Goal: Task Accomplishment & Management: Manage account settings

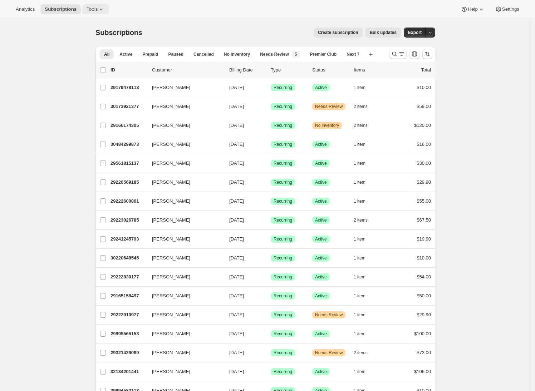
click at [102, 9] on icon at bounding box center [101, 9] width 7 height 7
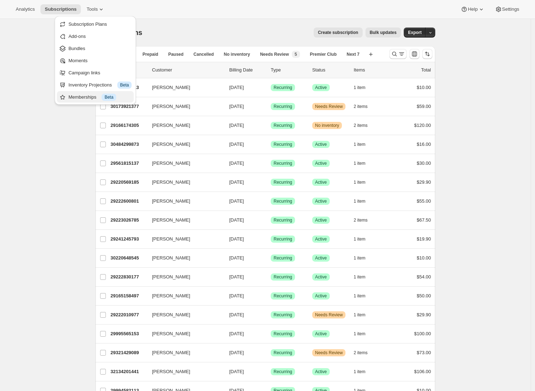
click at [80, 98] on div "Memberships Info Beta" at bounding box center [99, 97] width 63 height 7
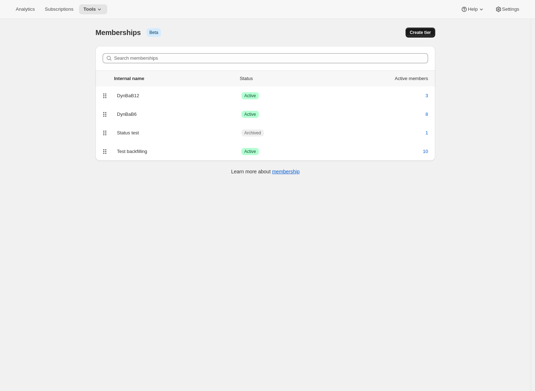
click at [418, 35] on span "Create tier" at bounding box center [420, 33] width 21 height 6
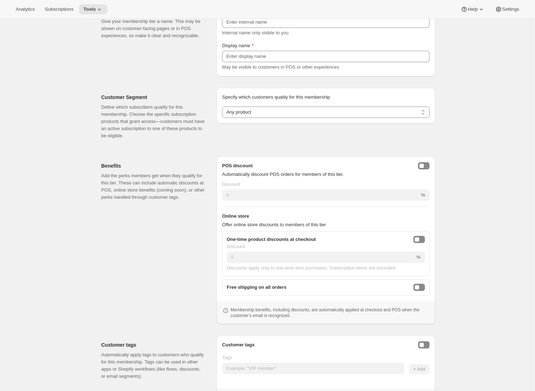
scroll to position [87, 0]
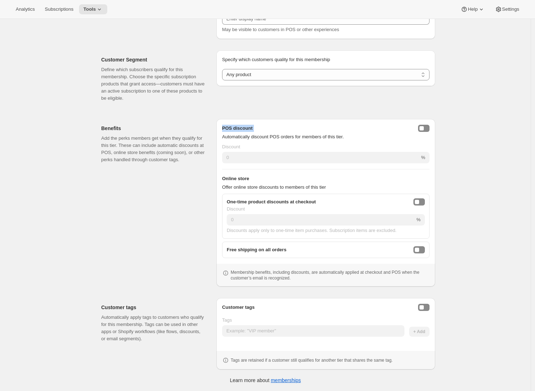
drag, startPoint x: 224, startPoint y: 127, endPoint x: 260, endPoint y: 133, distance: 36.2
click at [260, 133] on div "POS discount Automatically discount POS orders for members of this tier." at bounding box center [325, 133] width 207 height 16
click at [185, 189] on div "Benefits Add the perks members get when they qualify for this tier. These can i…" at bounding box center [155, 203] width 109 height 168
drag, startPoint x: 224, startPoint y: 177, endPoint x: 275, endPoint y: 184, distance: 51.3
click at [275, 184] on div "Online store Offer online store discounts to members of this tier" at bounding box center [325, 183] width 207 height 16
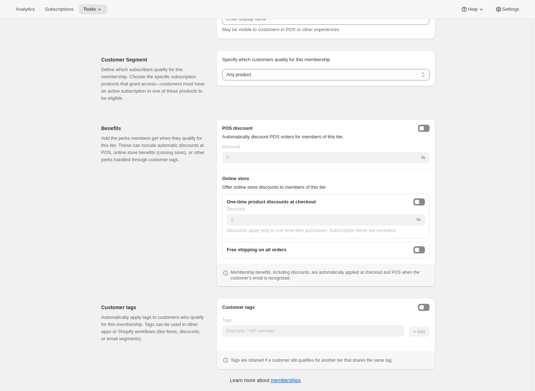
click at [54, 157] on div "Create membership tier. This page is ready Create membership tier Basic Info Gi…" at bounding box center [265, 161] width 530 height 459
drag, startPoint x: 224, startPoint y: 127, endPoint x: 439, endPoint y: 171, distance: 219.3
click at [439, 171] on div "Create membership tier. This page is ready Create membership tier Basic Info Gi…" at bounding box center [265, 161] width 357 height 459
click at [167, 176] on div "Benefits Add the perks members get when they qualify for this tier. These can i…" at bounding box center [155, 203] width 109 height 168
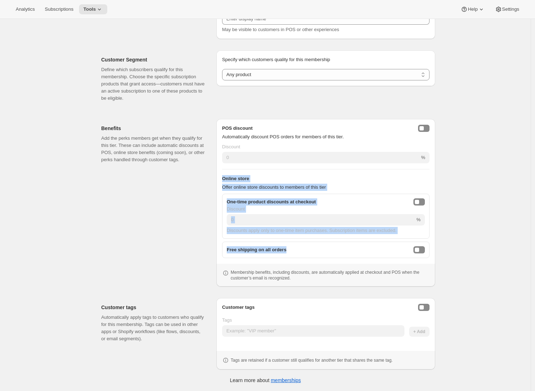
drag, startPoint x: 225, startPoint y: 178, endPoint x: 331, endPoint y: 254, distance: 130.2
click at [331, 254] on div "POS discount Automatically discount POS orders for members of this tier. Discou…" at bounding box center [325, 191] width 207 height 133
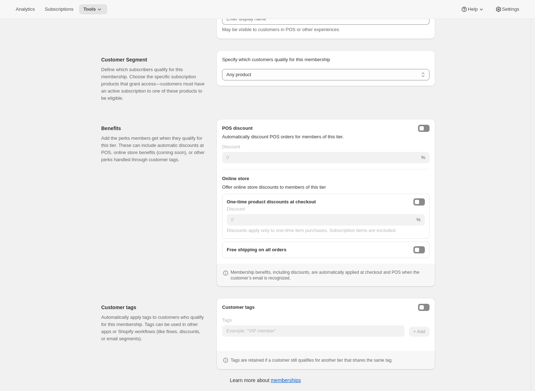
click at [124, 231] on div "Benefits Add the perks members get when they qualify for this tier. These can i…" at bounding box center [155, 203] width 109 height 168
click at [124, 228] on div "Benefits Add the perks members get when they qualify for this tier. These can i…" at bounding box center [155, 203] width 109 height 168
click at [177, 209] on div "Benefits Add the perks members get when they qualify for this tier. These can i…" at bounding box center [155, 203] width 109 height 168
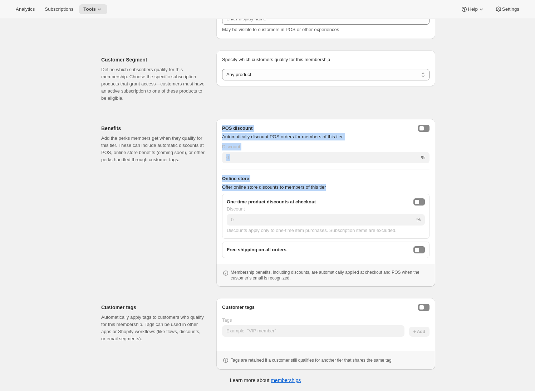
drag, startPoint x: 431, startPoint y: 191, endPoint x: 223, endPoint y: 126, distance: 218.8
click at [223, 126] on div "POS discount Automatically discount POS orders for members of this tier. Discou…" at bounding box center [325, 203] width 219 height 168
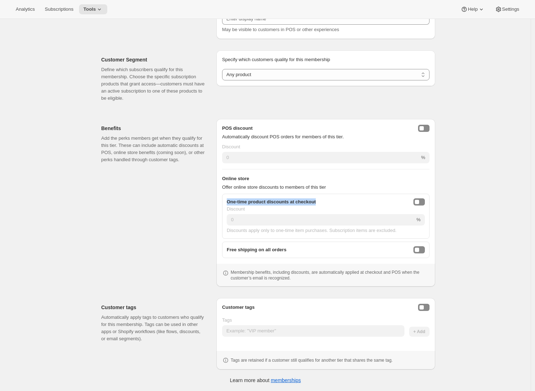
drag, startPoint x: 228, startPoint y: 202, endPoint x: 328, endPoint y: 203, distance: 99.7
click at [328, 203] on div "One-time product discounts at checkout" at bounding box center [326, 201] width 198 height 7
drag, startPoint x: 236, startPoint y: 202, endPoint x: 332, endPoint y: 205, distance: 96.2
click at [332, 205] on div "One-time product discounts at checkout" at bounding box center [326, 201] width 198 height 7
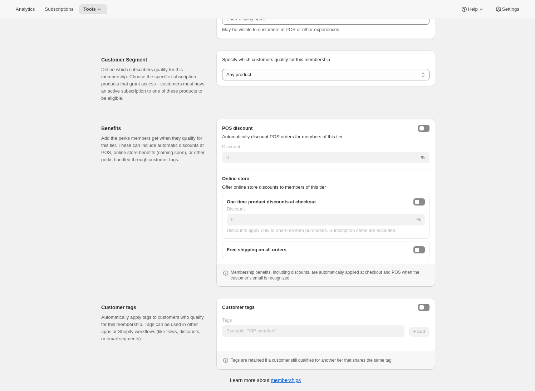
click at [427, 201] on div "One-time product discounts at checkout Discount 0 % Discounts apply only to one…" at bounding box center [325, 216] width 207 height 45
click at [419, 203] on div "onlineDiscountEnabled" at bounding box center [417, 202] width 4 height 4
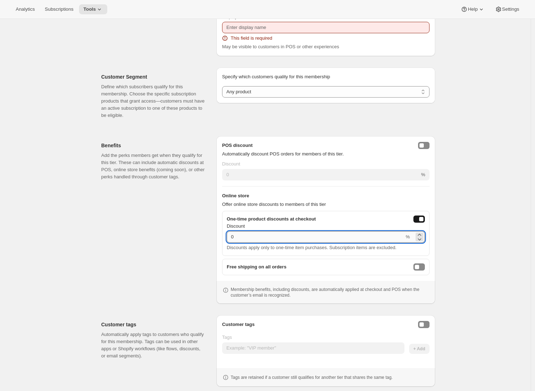
click at [232, 237] on input "0" at bounding box center [315, 236] width 177 height 11
click at [156, 248] on div "Benefits Add the perks members get when they qualify for this tier. These can i…" at bounding box center [155, 220] width 109 height 168
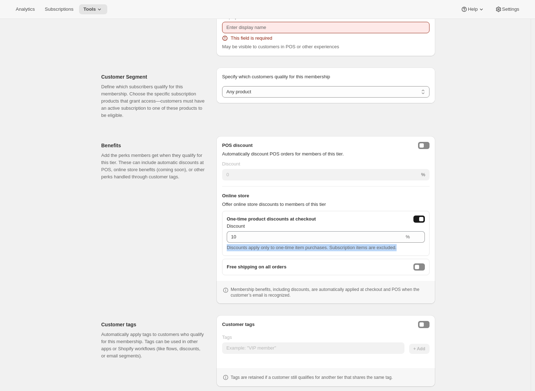
drag, startPoint x: 229, startPoint y: 248, endPoint x: 410, endPoint y: 248, distance: 181.2
click at [412, 248] on div "Discounts apply only to one-time item purchases. Subscription items are exclude…" at bounding box center [326, 247] width 198 height 7
click at [201, 243] on div "Benefits Add the perks members get when they qualify for this tier. These can i…" at bounding box center [155, 220] width 109 height 168
type input "0"
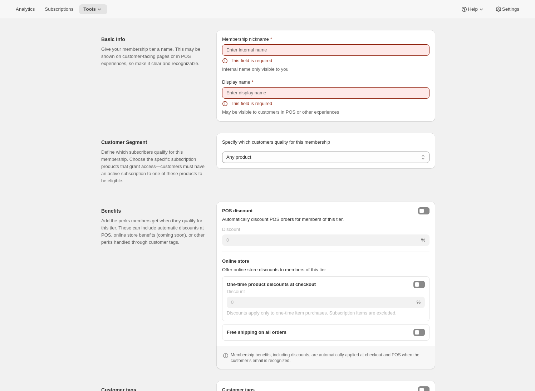
scroll to position [0, 0]
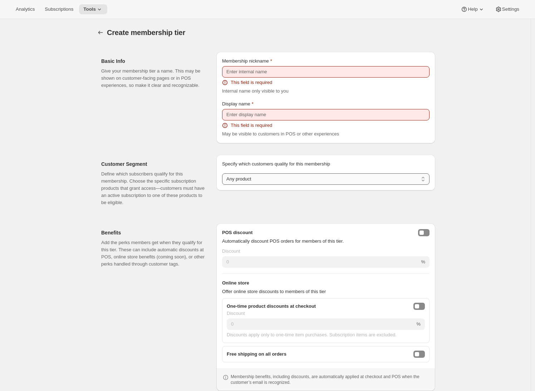
click at [250, 181] on select "Any product Subscribe to specific product(s) Subscribe to specific variant(s)" at bounding box center [325, 178] width 207 height 11
click at [102, 34] on icon "Memberships" at bounding box center [100, 32] width 7 height 7
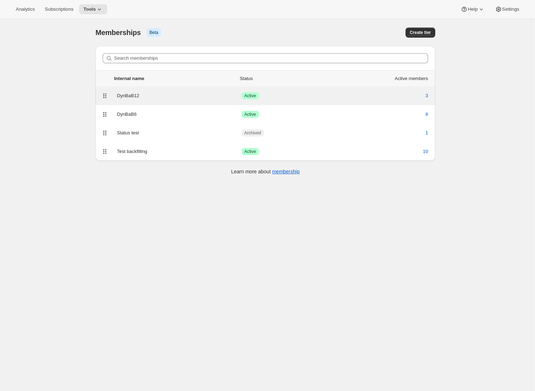
click at [156, 99] on div "DynBaB12" at bounding box center [179, 95] width 124 height 7
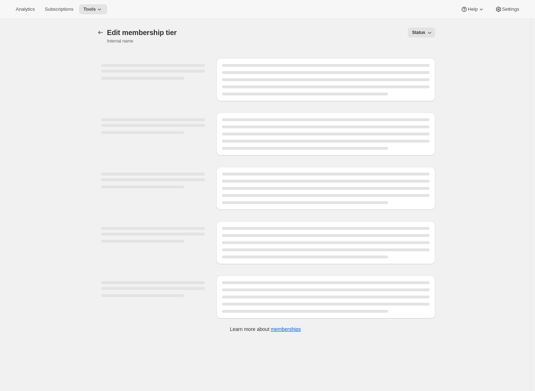
select select "variants"
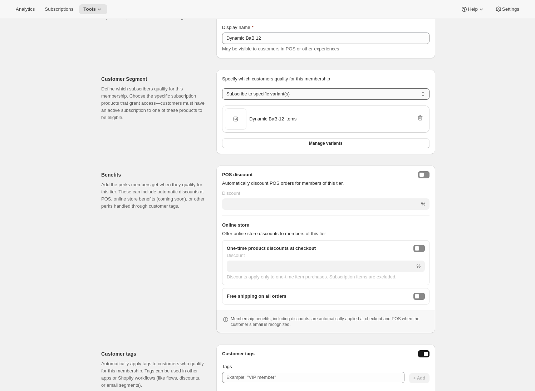
scroll to position [149, 0]
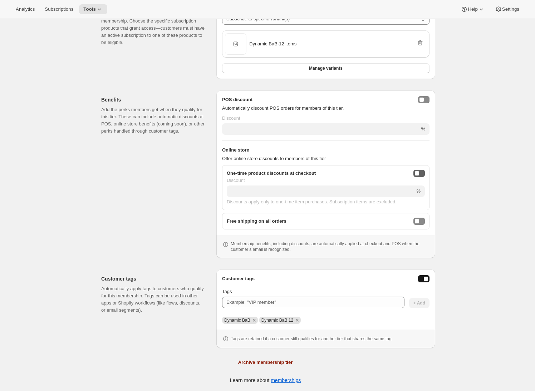
click at [421, 177] on div "Discount" at bounding box center [326, 180] width 198 height 7
click at [419, 173] on div "onlineDiscountEnabled" at bounding box center [417, 173] width 4 height 4
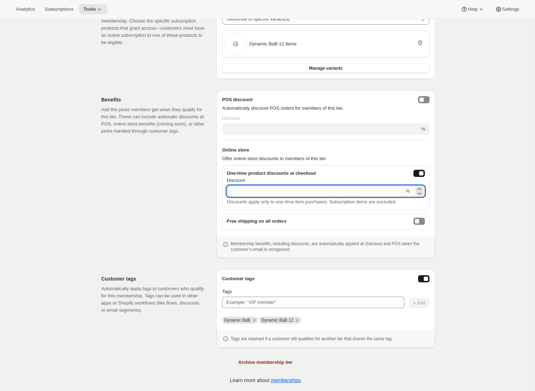
click at [241, 194] on input "Discount" at bounding box center [315, 191] width 177 height 11
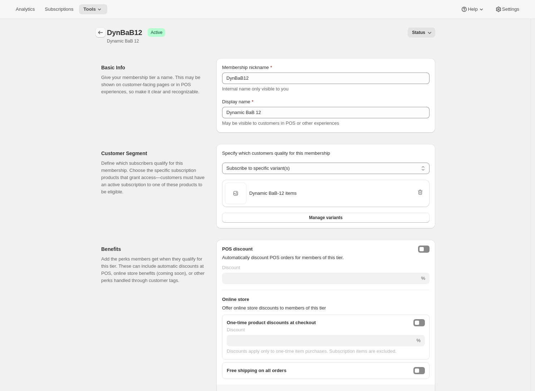
click at [99, 34] on icon "Memberships" at bounding box center [100, 32] width 7 height 7
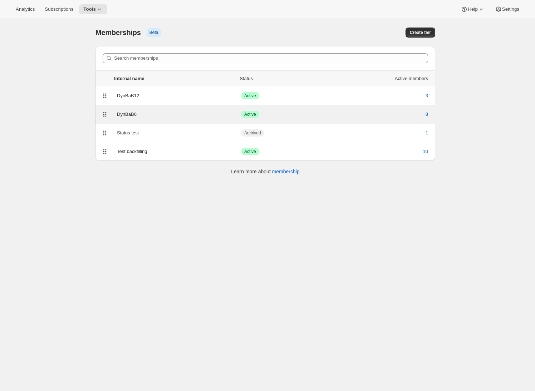
click at [205, 113] on div "DynBaB6" at bounding box center [179, 114] width 124 height 7
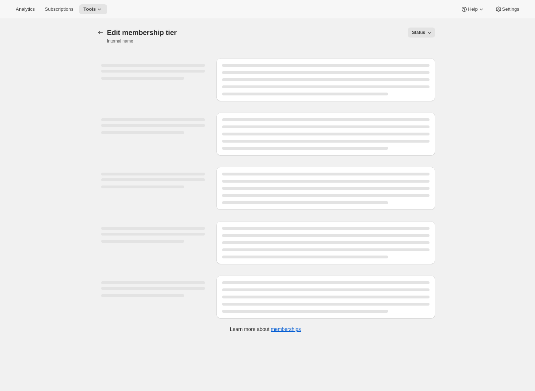
select select "variants"
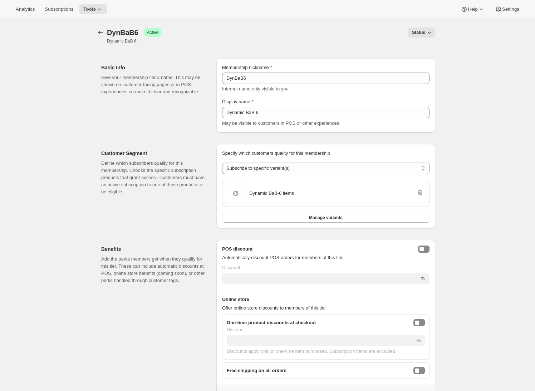
scroll to position [149, 0]
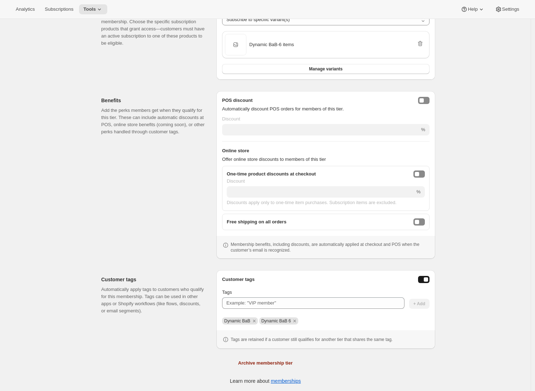
click at [194, 179] on div "Benefits Add the perks members get when they qualify for this tier. These can i…" at bounding box center [155, 175] width 109 height 168
click at [427, 101] on button "posDiscountEnabled" at bounding box center [423, 100] width 11 height 7
click at [427, 101] on div "posDiscountEnabled" at bounding box center [426, 100] width 4 height 4
click at [424, 173] on button "onlineDiscountEnabled" at bounding box center [418, 174] width 11 height 7
click at [423, 174] on div "onlineDiscountEnabled" at bounding box center [421, 174] width 4 height 4
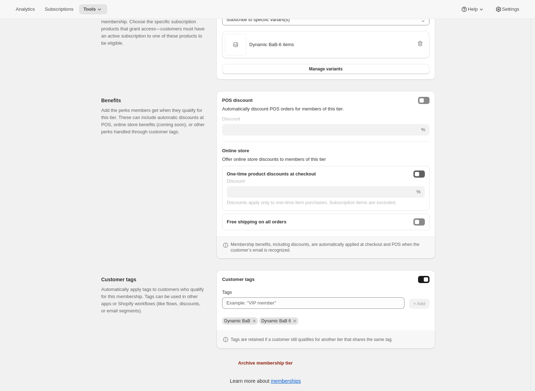
click at [425, 173] on button "onlineDiscountEnabled" at bounding box center [418, 174] width 11 height 7
click at [424, 100] on div "posDiscountEnabled" at bounding box center [421, 100] width 4 height 4
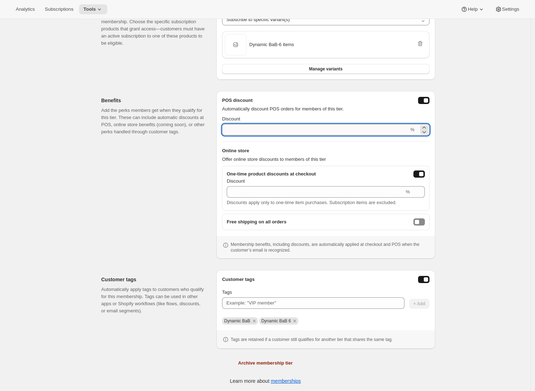
click at [262, 131] on input "Discount" at bounding box center [315, 129] width 187 height 11
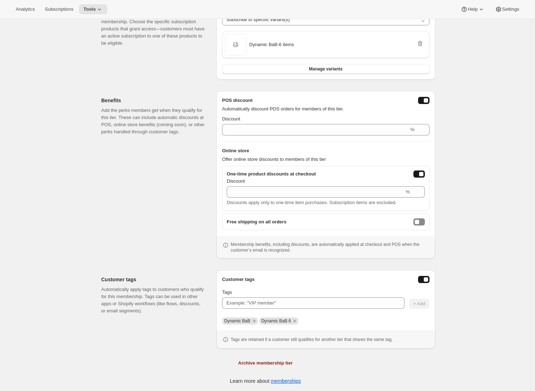
click at [151, 101] on h2 "Benefits" at bounding box center [153, 100] width 104 height 7
drag, startPoint x: 224, startPoint y: 100, endPoint x: 423, endPoint y: 140, distance: 202.7
click at [423, 140] on div "POS discount Automatically discount POS orders for members of this tier. Discou…" at bounding box center [325, 163] width 207 height 133
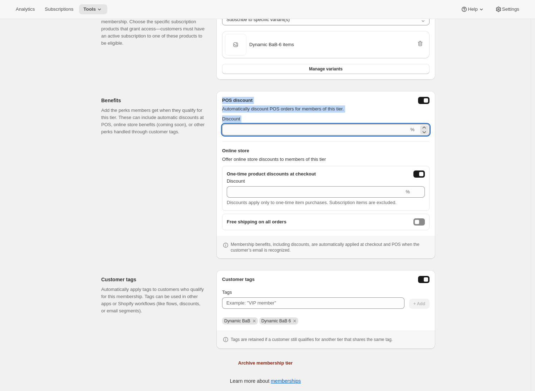
click at [253, 129] on input "Discount" at bounding box center [315, 129] width 187 height 11
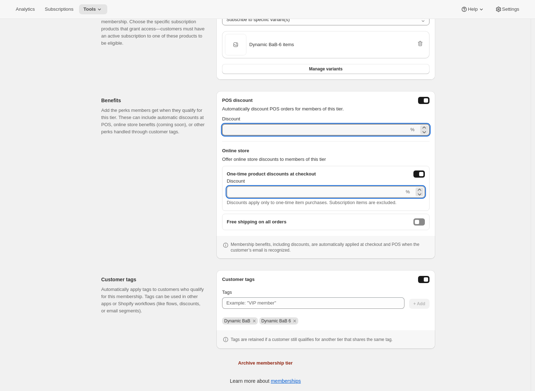
click at [269, 194] on input "Discount" at bounding box center [315, 191] width 177 height 11
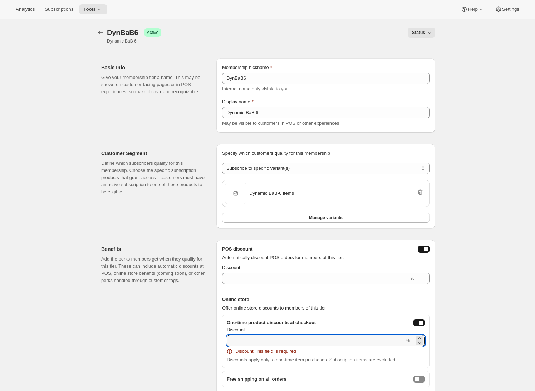
scroll to position [124, 0]
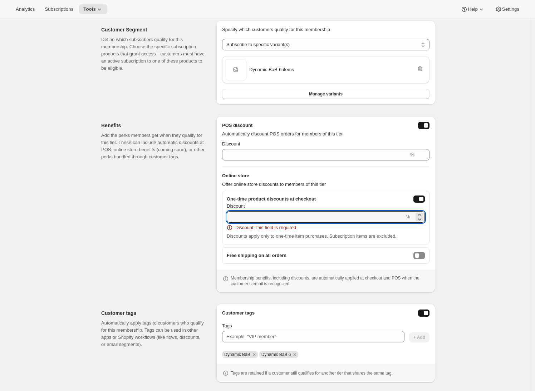
type input "2"
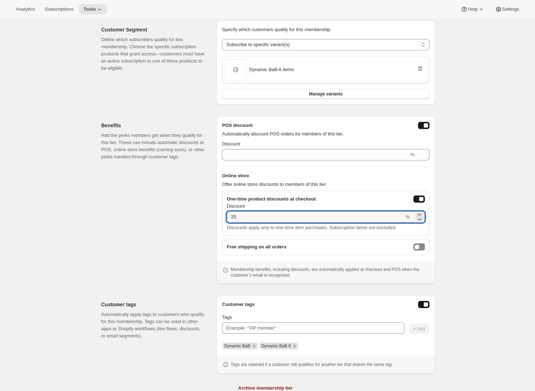
type input "25"
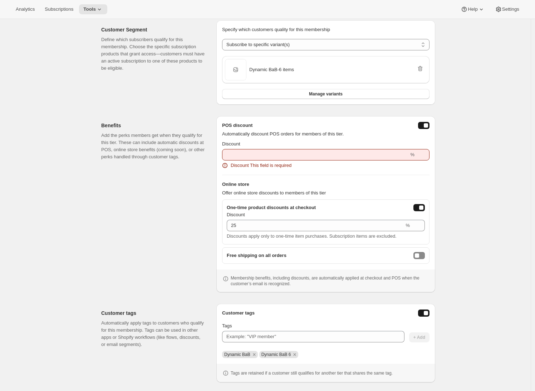
drag, startPoint x: 430, startPoint y: 124, endPoint x: 427, endPoint y: 127, distance: 3.8
click at [429, 124] on button "posDiscountEnabled" at bounding box center [423, 125] width 11 height 7
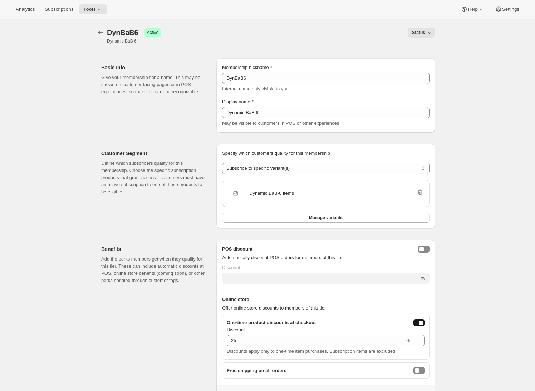
scroll to position [137, 0]
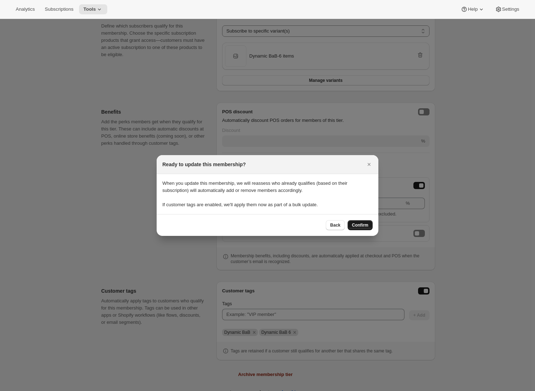
click at [359, 225] on span "Confirm" at bounding box center [360, 225] width 16 height 6
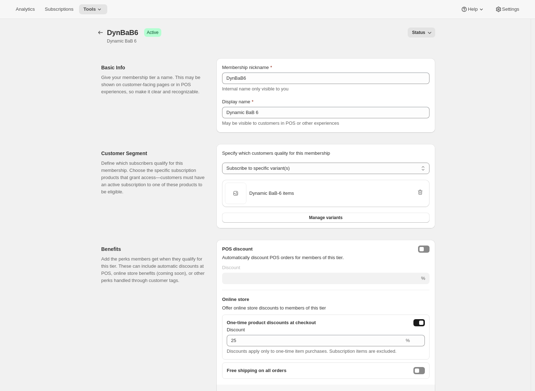
scroll to position [149, 0]
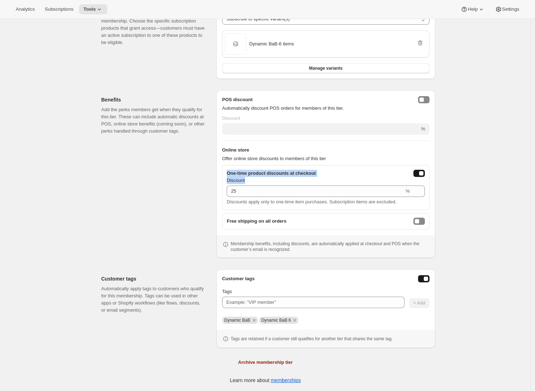
drag, startPoint x: 230, startPoint y: 174, endPoint x: 333, endPoint y: 180, distance: 103.2
click at [333, 180] on div "One-time product discounts at checkout Discount 25 % Discounts apply only to on…" at bounding box center [325, 187] width 207 height 45
drag, startPoint x: 229, startPoint y: 223, endPoint x: 276, endPoint y: 228, distance: 46.7
click at [276, 228] on div "Free shipping on all orders" at bounding box center [325, 221] width 207 height 16
click at [159, 237] on div "Benefits Add the perks members get when they qualify for this tier. These can i…" at bounding box center [155, 174] width 109 height 168
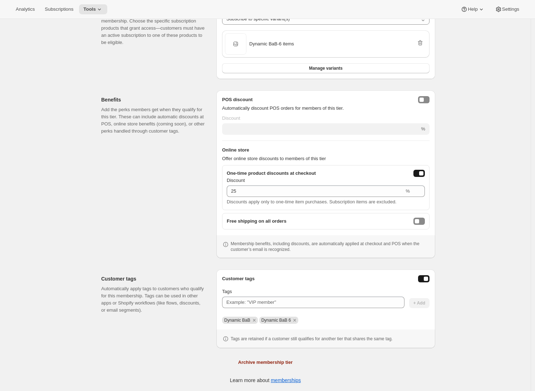
click at [159, 232] on div "Benefits Add the perks members get when they qualify for this tier. These can i…" at bounding box center [155, 174] width 109 height 168
click at [176, 198] on div "Benefits Add the perks members get when they qualify for this tier. These can i…" at bounding box center [155, 174] width 109 height 168
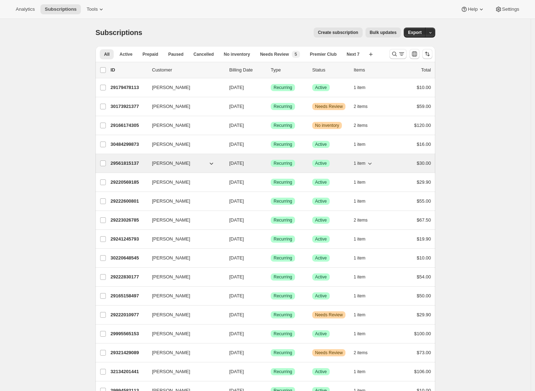
click at [126, 162] on p "29561815137" at bounding box center [128, 163] width 36 height 7
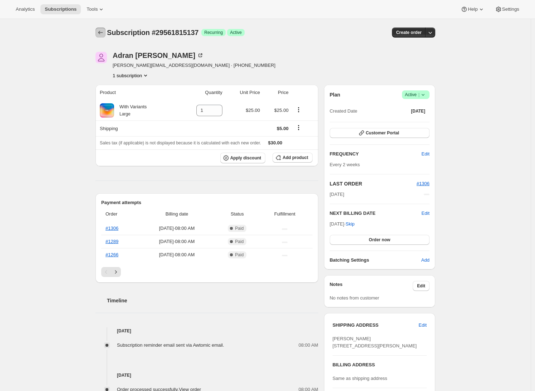
click at [103, 30] on icon "Subscriptions" at bounding box center [100, 32] width 7 height 7
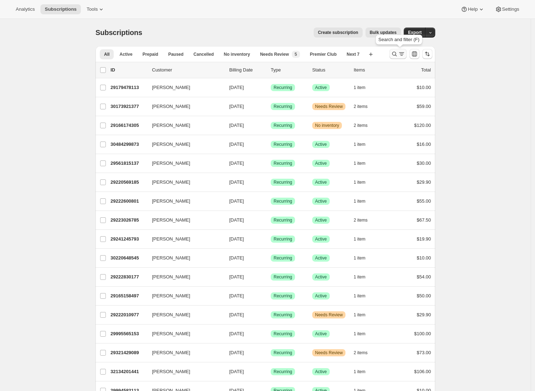
click at [403, 55] on icon "Search and filter results" at bounding box center [401, 55] width 3 height 1
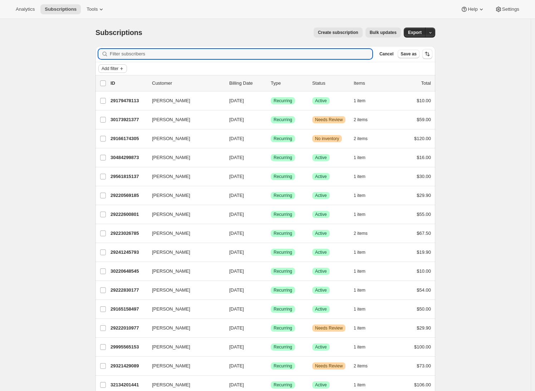
click at [116, 70] on span "Add filter" at bounding box center [110, 69] width 17 height 6
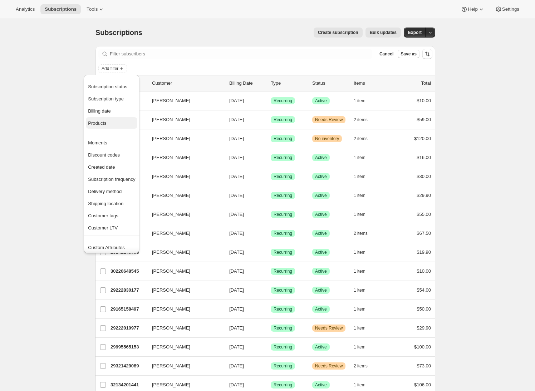
click at [104, 124] on span "Products" at bounding box center [97, 122] width 18 height 5
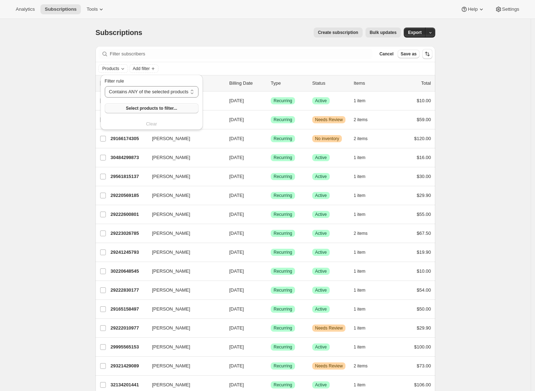
click at [129, 109] on span "Select products to filter..." at bounding box center [151, 108] width 51 height 6
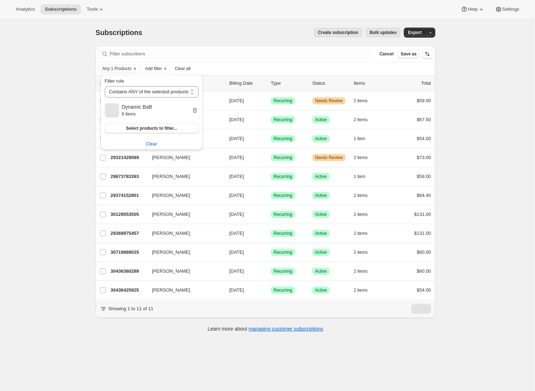
click at [44, 183] on div "Subscriptions. This page is ready Subscriptions Create subscription Bulk update…" at bounding box center [265, 214] width 530 height 391
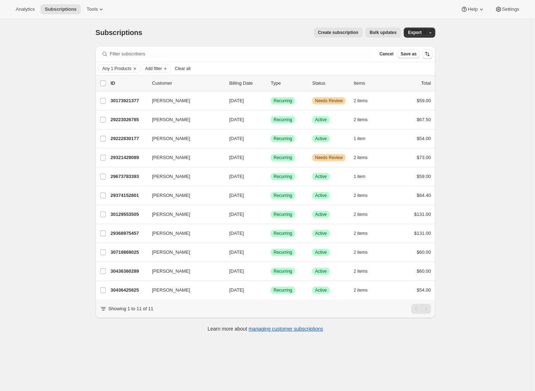
click at [16, 255] on div "Subscriptions. This page is ready Subscriptions Create subscription Bulk update…" at bounding box center [265, 214] width 530 height 391
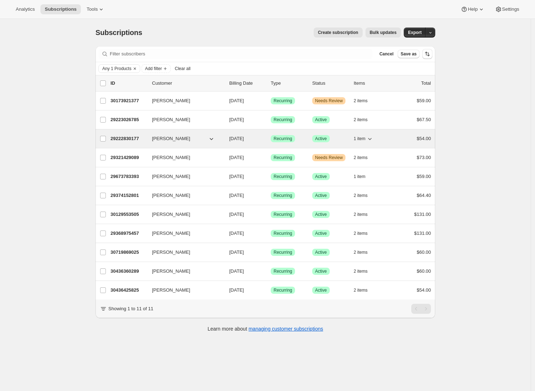
click at [128, 137] on p "29222830177" at bounding box center [128, 138] width 36 height 7
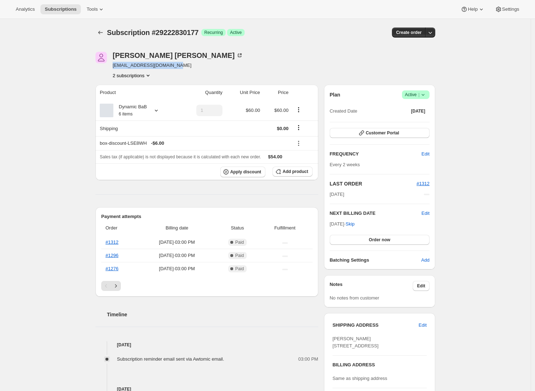
drag, startPoint x: 178, startPoint y: 65, endPoint x: 114, endPoint y: 67, distance: 64.4
click at [114, 67] on div "Adrian Andrade awtomictester+9@gmail.com 2 subscriptions" at bounding box center [214, 65] width 238 height 27
copy span "awtomictester+9@gmail.com"
click at [97, 8] on span "Tools" at bounding box center [92, 9] width 11 height 6
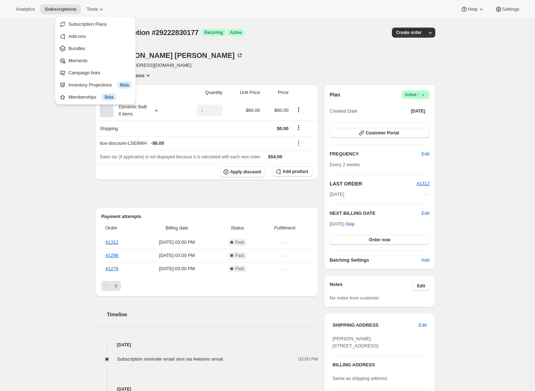
click at [66, 143] on div "Subscription #29222830177. This page is ready Subscription #29222830177 Success…" at bounding box center [265, 301] width 530 height 565
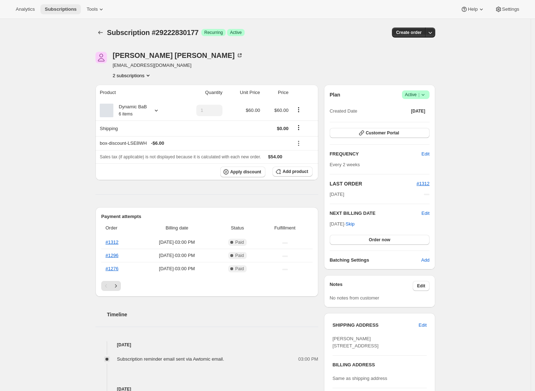
click at [65, 8] on span "Subscriptions" at bounding box center [61, 9] width 32 height 6
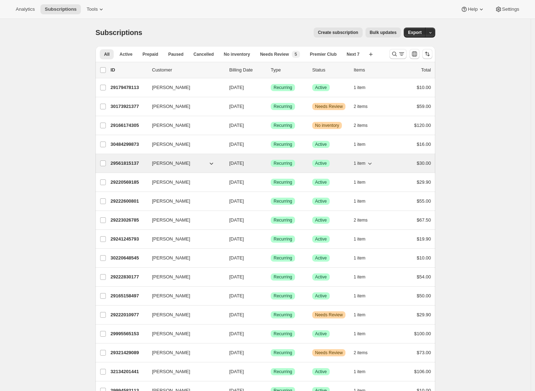
click at [135, 163] on p "29561815137" at bounding box center [128, 163] width 36 height 7
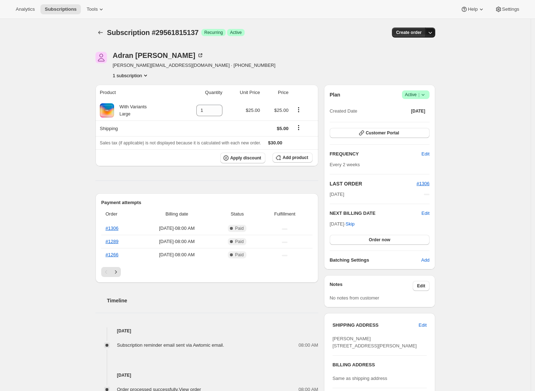
click at [434, 34] on icon "button" at bounding box center [429, 32] width 7 height 7
click at [422, 50] on span "Bill subscription order now" at bounding box center [398, 47] width 54 height 5
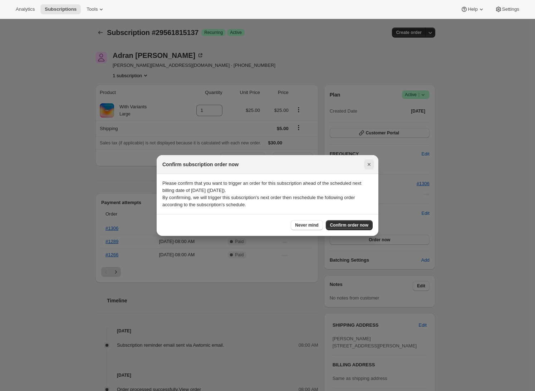
click at [369, 164] on icon "Close" at bounding box center [368, 164] width 3 height 3
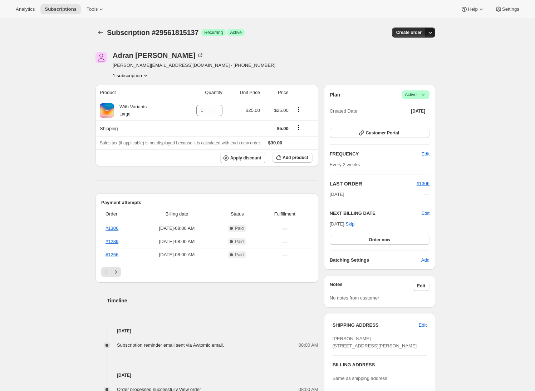
click at [434, 33] on icon "button" at bounding box center [429, 32] width 7 height 7
click at [400, 63] on button "Create custom one-time order" at bounding box center [397, 59] width 75 height 11
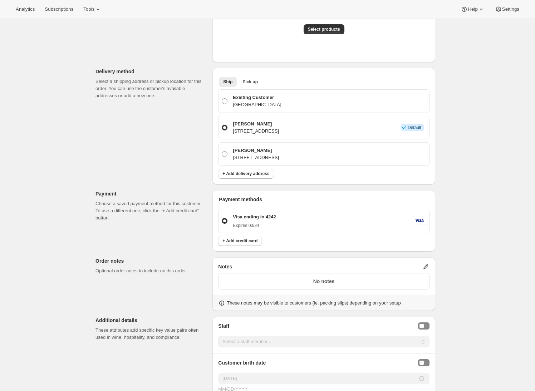
scroll to position [58, 0]
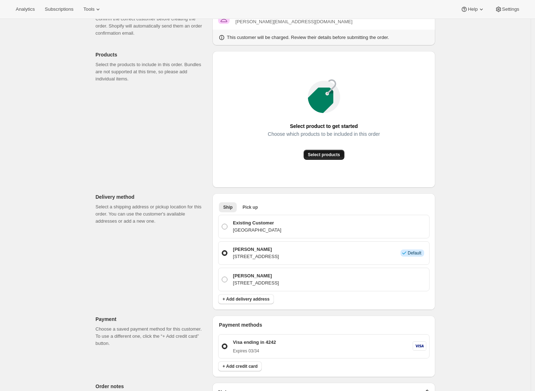
click at [336, 156] on span "Select products" at bounding box center [324, 155] width 32 height 6
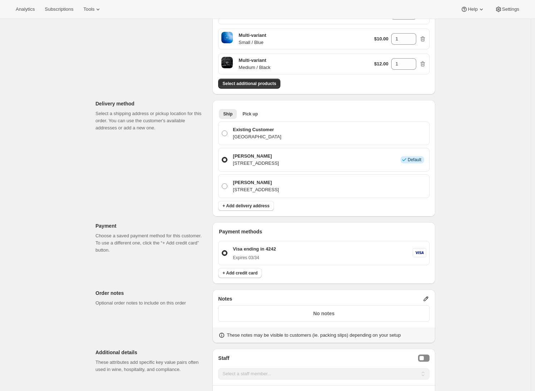
scroll to position [193, 0]
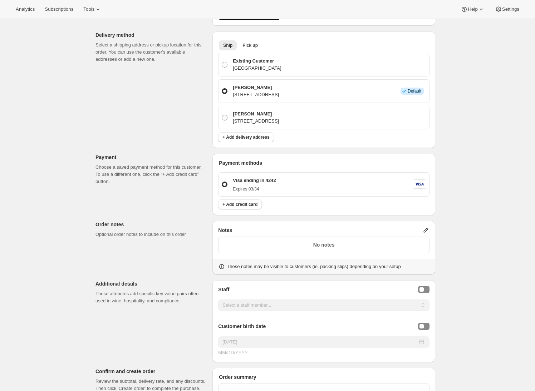
click at [270, 120] on p "7600 N 42nd Ave, Minneapolis, MN, 55427, United States" at bounding box center [256, 121] width 46 height 7
click at [222, 115] on input "Adrian Andrade 7600 N 42nd Ave, Minneapolis, MN, 55427, United States" at bounding box center [222, 115] width 0 height 0
radio input "true"
click at [280, 70] on div "Existing Customer United States" at bounding box center [329, 65] width 196 height 14
click at [222, 62] on input "Existing Customer United States" at bounding box center [222, 62] width 0 height 0
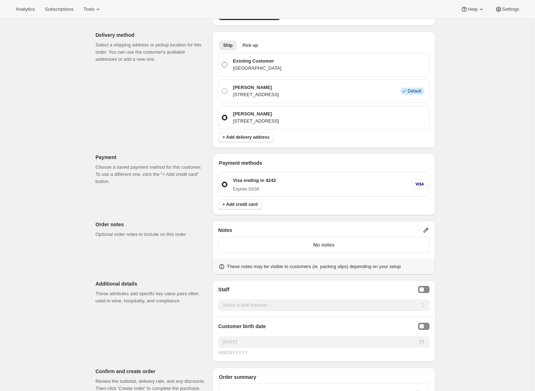
radio input "true"
click at [258, 46] on span "Pick up" at bounding box center [249, 46] width 15 height 6
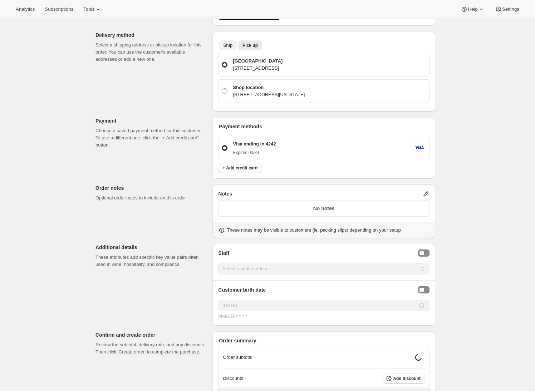
click at [231, 46] on span "Ship" at bounding box center [227, 46] width 9 height 6
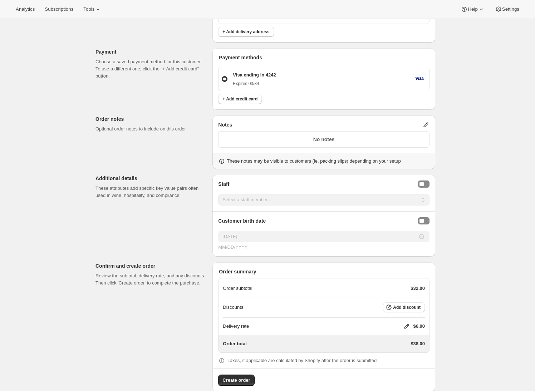
scroll to position [302, 0]
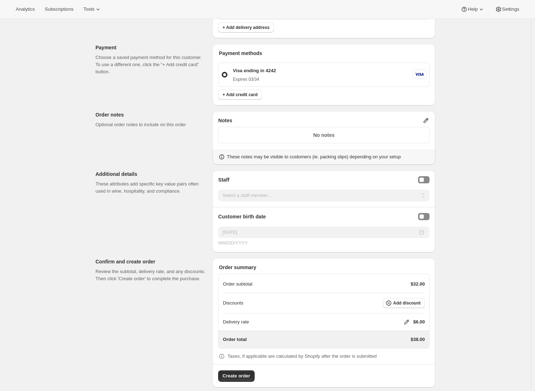
click at [426, 122] on icon at bounding box center [426, 120] width 5 height 5
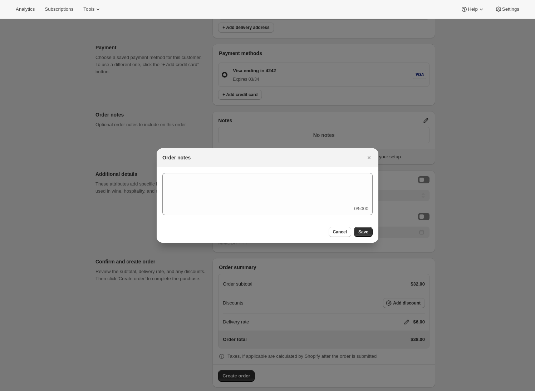
scroll to position [0, 0]
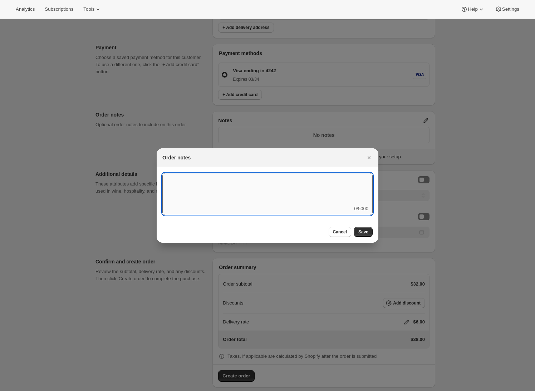
drag, startPoint x: 213, startPoint y: 182, endPoint x: 211, endPoint y: 187, distance: 6.1
click at [213, 183] on textarea ":r17n:" at bounding box center [267, 189] width 210 height 32
type textarea "asdfasdfasd asdfasdf"
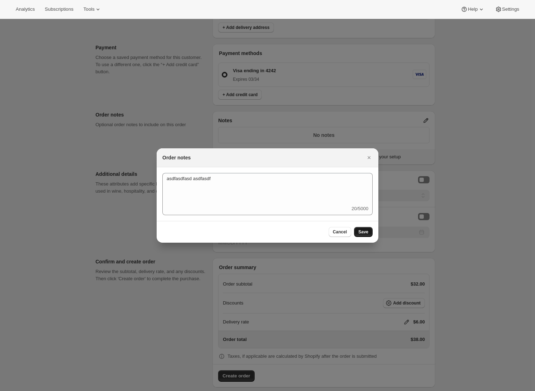
click at [362, 230] on span "Save" at bounding box center [363, 232] width 10 height 6
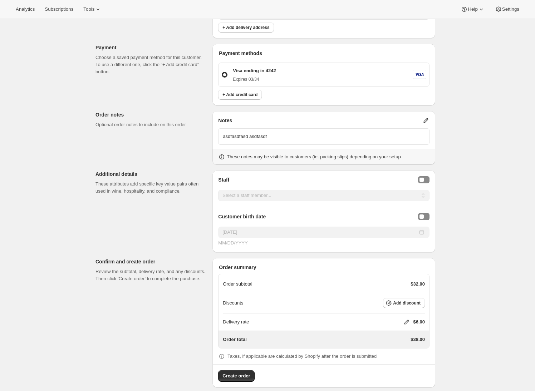
drag, startPoint x: 103, startPoint y: 226, endPoint x: 103, endPoint y: 222, distance: 4.3
click at [103, 226] on div "Customer Confirm the correct customer before creating the order. Shopify will a…" at bounding box center [262, 66] width 345 height 644
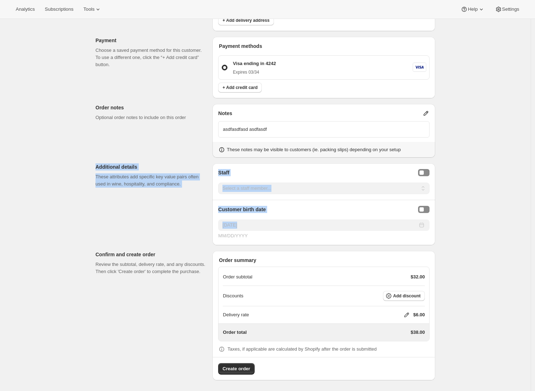
drag, startPoint x: 104, startPoint y: 169, endPoint x: 421, endPoint y: 227, distance: 322.3
click at [421, 227] on div "Customer Confirm the correct customer before creating the order. Shopify will a…" at bounding box center [262, 59] width 345 height 644
click at [96, 219] on div "Customer Confirm the correct customer before creating the order. Shopify will a…" at bounding box center [262, 59] width 345 height 644
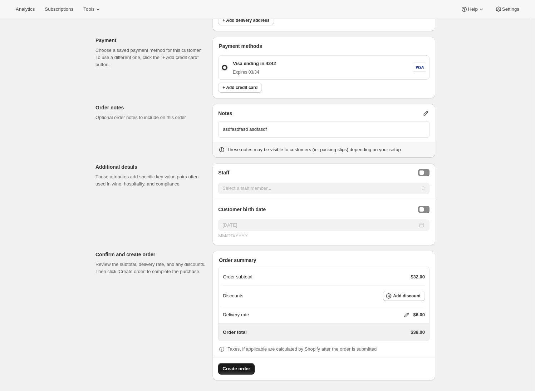
click at [250, 370] on span "Create order" at bounding box center [236, 368] width 28 height 7
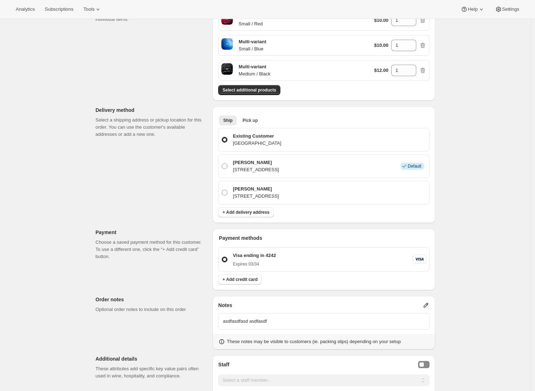
scroll to position [41, 0]
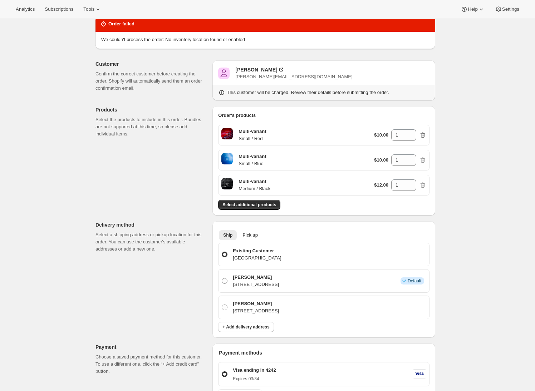
click at [422, 133] on icon "button" at bounding box center [422, 135] width 7 height 7
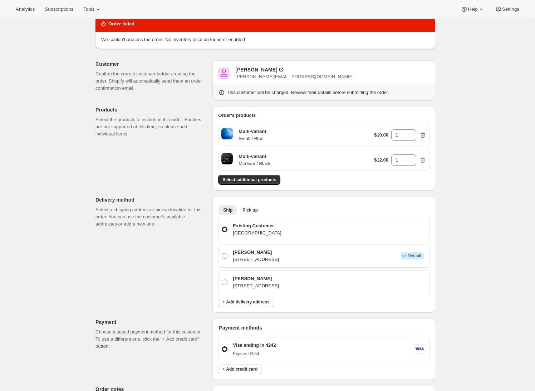
click at [424, 136] on icon "button" at bounding box center [422, 135] width 7 height 7
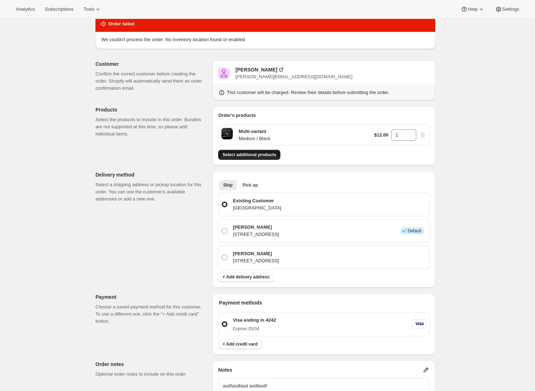
click at [262, 154] on span "Select additional products" at bounding box center [249, 155] width 54 height 6
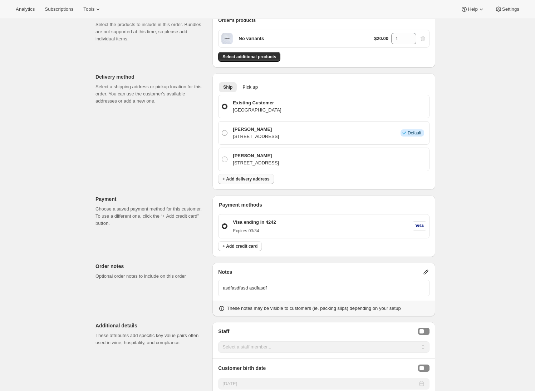
scroll to position [0, 0]
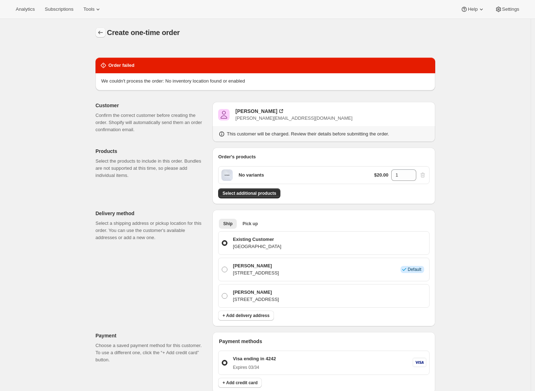
click at [104, 30] on icon "button" at bounding box center [100, 32] width 7 height 7
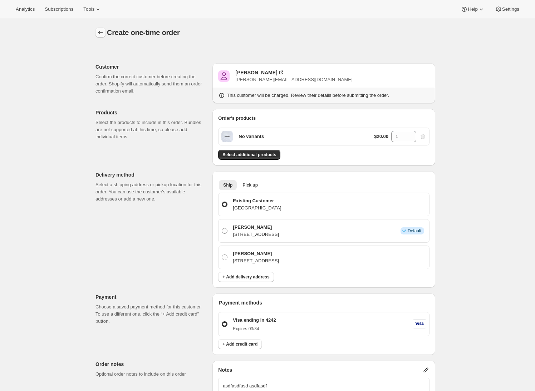
click at [102, 33] on icon "button" at bounding box center [100, 32] width 7 height 7
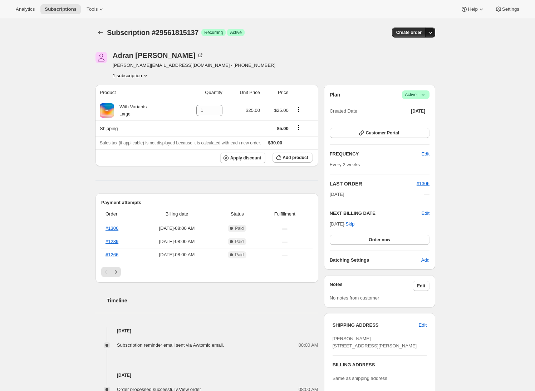
click at [432, 35] on icon "button" at bounding box center [429, 32] width 7 height 7
click at [420, 60] on span "Create custom one-time order" at bounding box center [402, 59] width 62 height 5
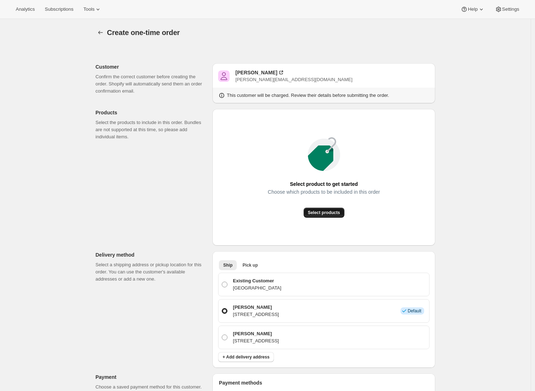
click at [333, 213] on span "Select products" at bounding box center [324, 213] width 32 height 6
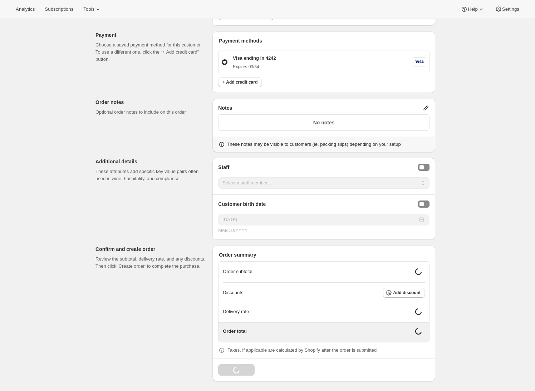
scroll to position [257, 0]
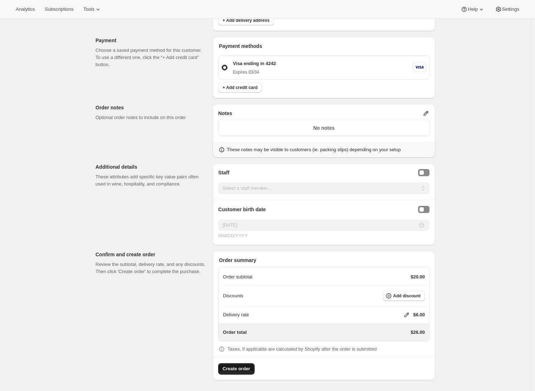
click at [243, 366] on span "Create order" at bounding box center [236, 368] width 28 height 7
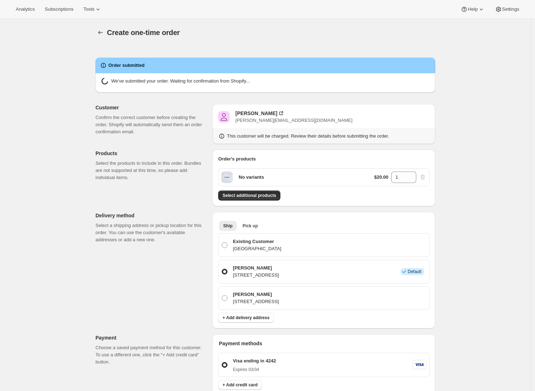
radio input "true"
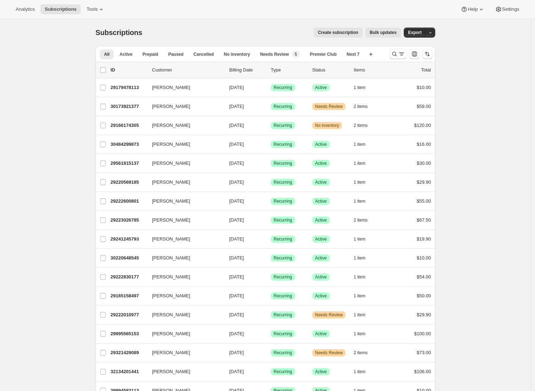
click at [104, 12] on icon at bounding box center [101, 9] width 7 height 7
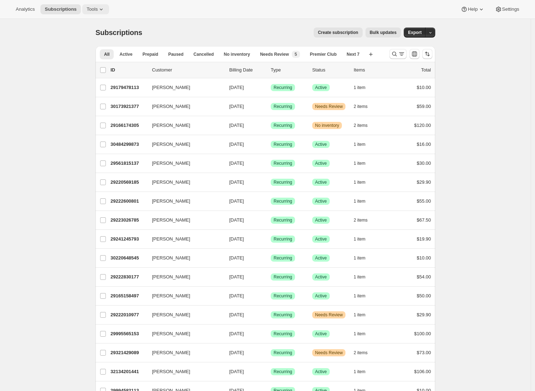
click at [93, 10] on span "Tools" at bounding box center [92, 9] width 11 height 6
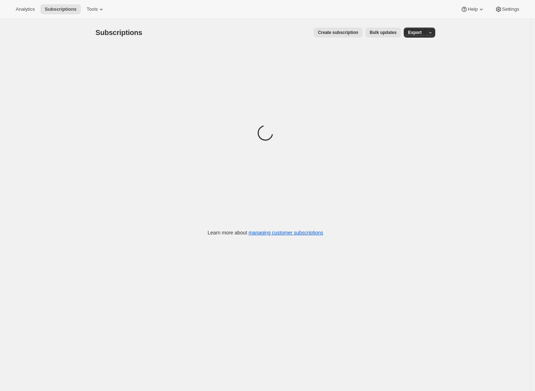
click at [205, 36] on div "Create subscription Bulk updates" at bounding box center [276, 33] width 250 height 10
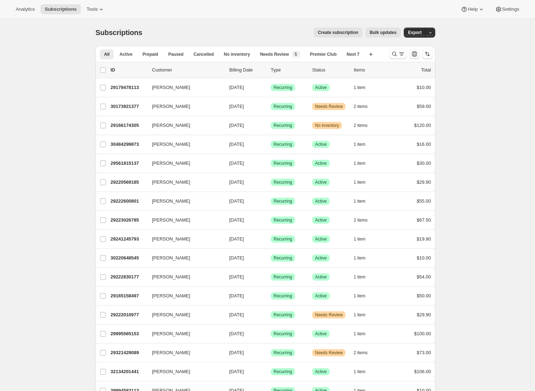
click at [306, 36] on div "Create subscription Bulk updates" at bounding box center [276, 33] width 250 height 10
click at [337, 32] on span "Create subscription" at bounding box center [338, 33] width 40 height 6
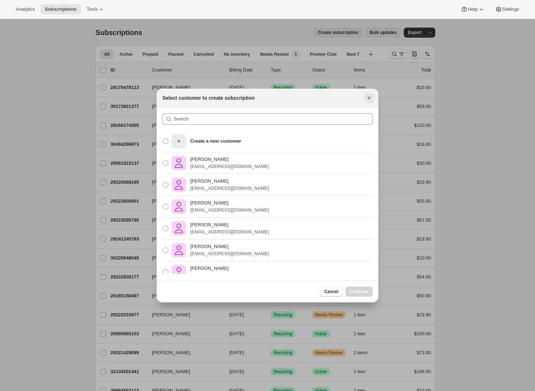
click at [369, 100] on icon "Close" at bounding box center [368, 97] width 7 height 7
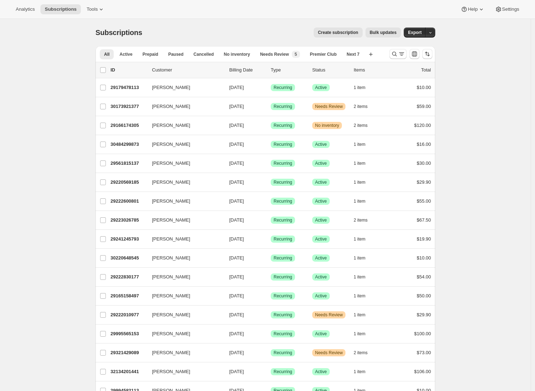
click at [339, 35] on span "Create subscription" at bounding box center [338, 33] width 40 height 6
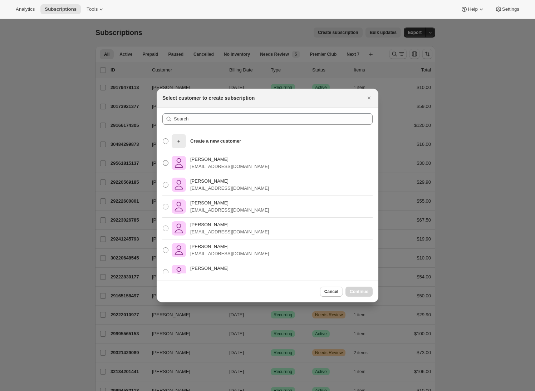
click at [164, 161] on span ":rc:" at bounding box center [166, 163] width 6 height 6
click at [163, 161] on input "Adrian Andrade awtomictester+1@gmail.com" at bounding box center [163, 160] width 0 height 0
radio input "true"
click at [166, 167] on label "Adrian Andrade awtomictester+1@gmail.com" at bounding box center [215, 162] width 107 height 17
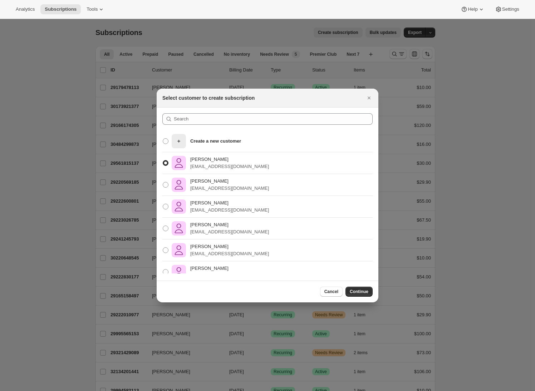
click at [163, 161] on input "Adrian Andrade awtomictester+1@gmail.com" at bounding box center [163, 160] width 0 height 0
click at [362, 288] on button "Continue" at bounding box center [358, 292] width 27 height 10
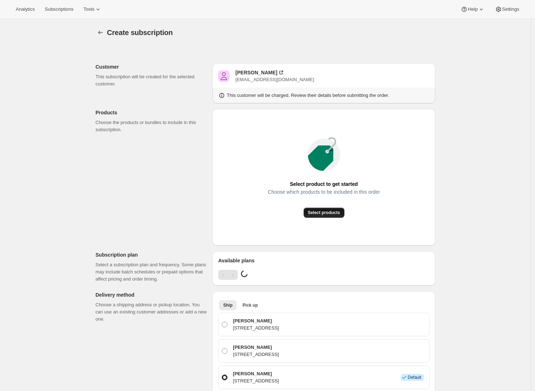
click at [317, 213] on span "Select products" at bounding box center [324, 213] width 32 height 6
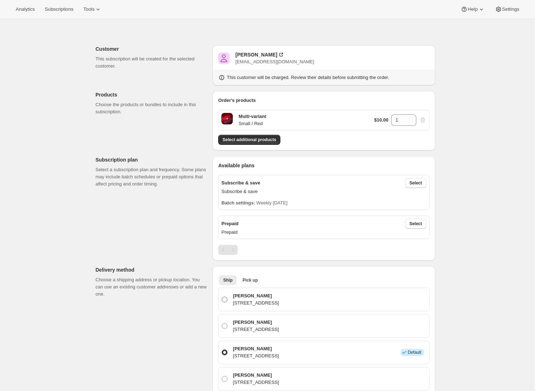
scroll to position [79, 0]
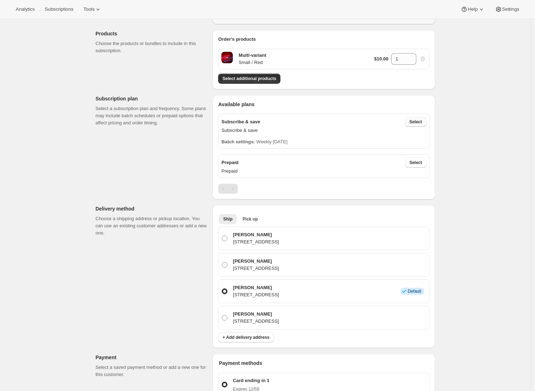
click at [421, 122] on span "Select" at bounding box center [415, 122] width 13 height 6
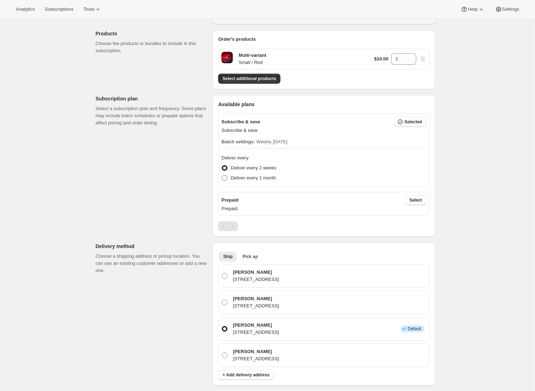
click at [242, 177] on span "Deliver every 1 month" at bounding box center [253, 177] width 45 height 5
click at [222, 176] on input "Deliver every 1 month" at bounding box center [222, 175] width 0 height 0
radio input "true"
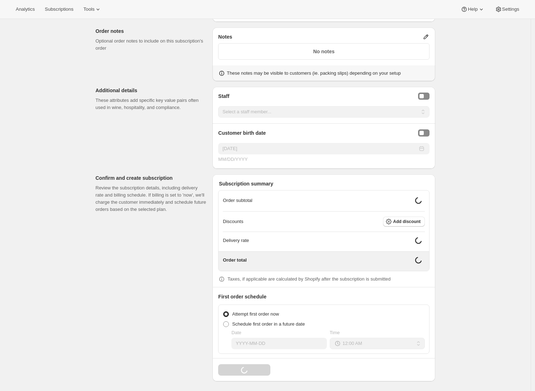
scroll to position [668, 0]
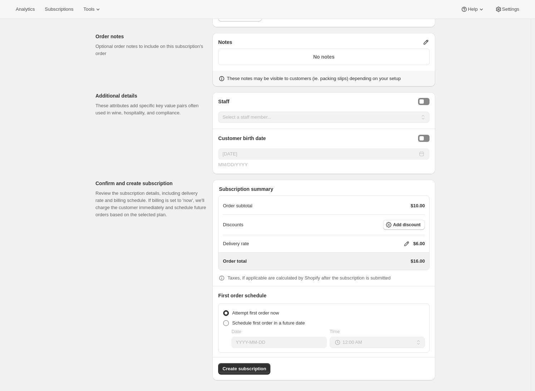
click at [229, 324] on span at bounding box center [226, 323] width 6 height 6
click at [223, 321] on input "Schedule first order in a future date" at bounding box center [223, 320] width 0 height 0
radio input "true"
click at [424, 137] on div "Birthday Selector" at bounding box center [421, 138] width 4 height 4
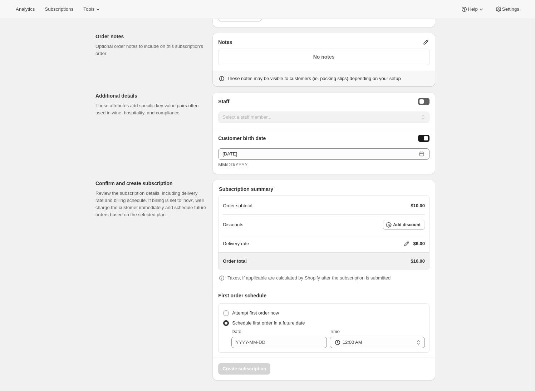
click at [427, 103] on button "Staff Selector" at bounding box center [423, 101] width 11 height 7
click at [335, 121] on select "Select a staff member... Kevin MyGuy Check Youself Adrian Andrade Adrian 2 No E…" at bounding box center [323, 117] width 211 height 11
select select "associate-0"
click at [220, 112] on select "Select a staff member... Kevin MyGuy Check Youself Adrian Andrade Adrian 2 No E…" at bounding box center [323, 117] width 211 height 11
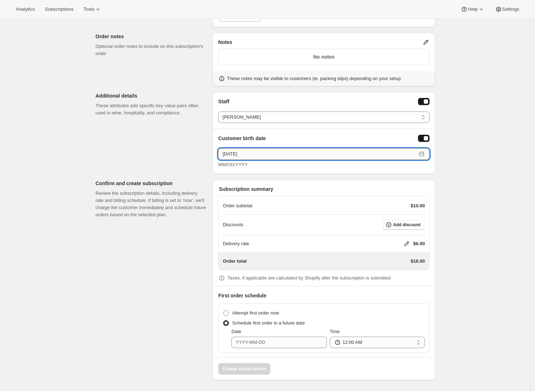
click at [260, 156] on input "[DATE]" at bounding box center [317, 153] width 198 height 11
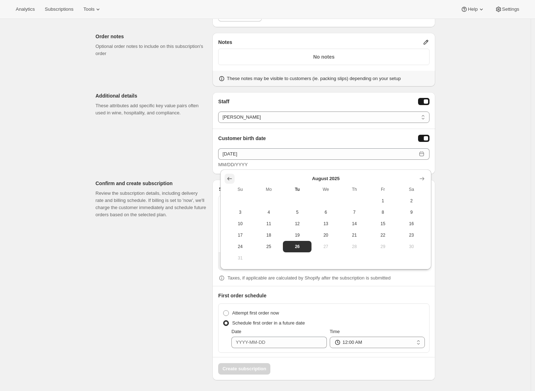
click at [227, 178] on icon "Show previous month, July 2025" at bounding box center [229, 179] width 5 height 4
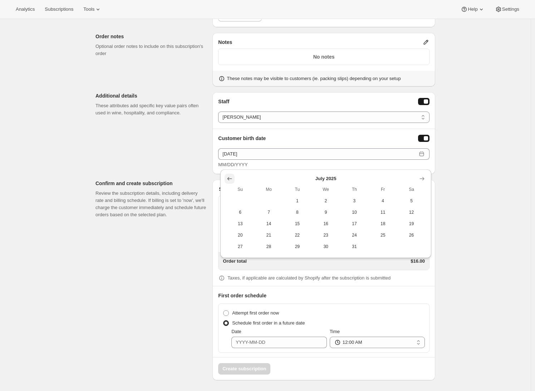
click at [227, 178] on icon "Show previous month, June 2025" at bounding box center [229, 179] width 5 height 4
click at [227, 178] on icon "Show previous month, May 2025" at bounding box center [229, 179] width 5 height 4
click at [229, 181] on icon "Show previous month, April 2025" at bounding box center [229, 178] width 7 height 7
click at [229, 178] on icon "Show previous month, March 2025" at bounding box center [229, 178] width 7 height 7
click at [229, 178] on icon "Show previous month, February 2025" at bounding box center [229, 178] width 7 height 7
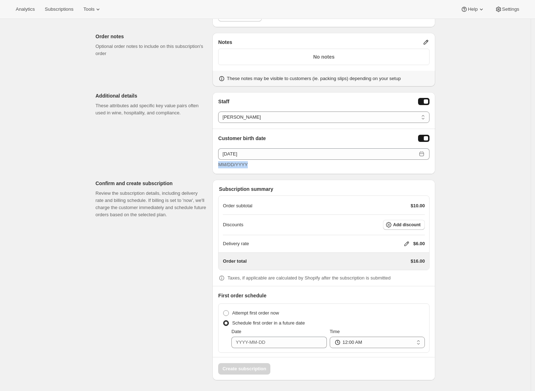
drag, startPoint x: 228, startPoint y: 165, endPoint x: 252, endPoint y: 165, distance: 24.3
click at [252, 165] on div "MM/DD/YYYY" at bounding box center [323, 164] width 211 height 7
drag, startPoint x: 238, startPoint y: 341, endPoint x: 274, endPoint y: 342, distance: 35.8
click at [274, 342] on input "Date" at bounding box center [278, 342] width 95 height 11
click at [224, 165] on span "MM/DD/YYYY" at bounding box center [232, 164] width 29 height 5
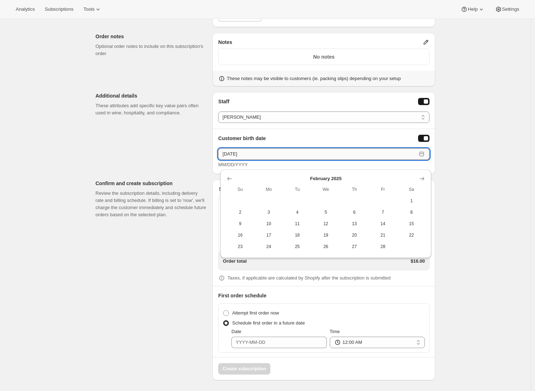
click at [258, 153] on input "[DATE]" at bounding box center [317, 153] width 198 height 11
click at [228, 178] on icon "Show previous month, January 2025" at bounding box center [229, 179] width 5 height 4
click at [228, 179] on icon "Show previous month, January 2025" at bounding box center [229, 179] width 5 height 4
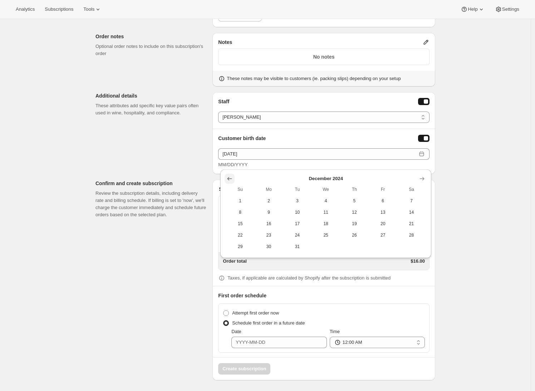
click at [228, 179] on icon "Show previous month, November 2024" at bounding box center [229, 179] width 5 height 4
click at [228, 179] on icon "Show previous month, October 2024" at bounding box center [229, 179] width 5 height 4
click at [228, 179] on icon "Show previous month, September 2024" at bounding box center [229, 179] width 5 height 4
click at [228, 179] on icon "Show previous month, July 2024" at bounding box center [229, 179] width 5 height 4
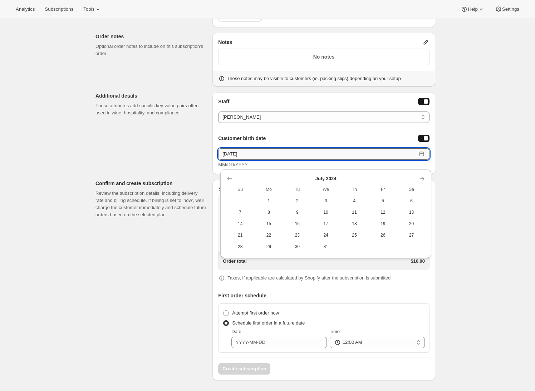
click at [228, 152] on input "[DATE]" at bounding box center [317, 153] width 198 height 11
click at [226, 156] on input "[DATE]" at bounding box center [317, 153] width 198 height 11
click at [234, 152] on input "10/26/2025" at bounding box center [317, 153] width 198 height 11
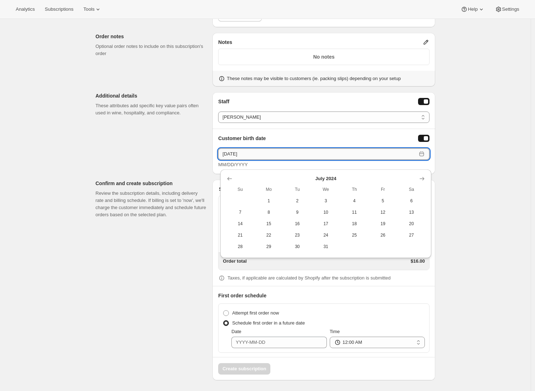
click at [243, 154] on input "10/31/2025" at bounding box center [317, 153] width 198 height 11
type input "10/31/1987"
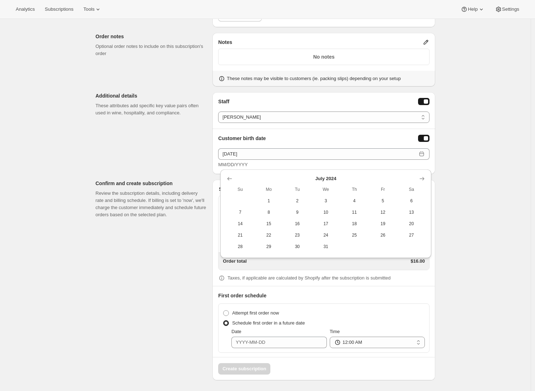
click at [184, 212] on p "Review the subscription details, including delivery rate and billing schedule. …" at bounding box center [150, 204] width 111 height 29
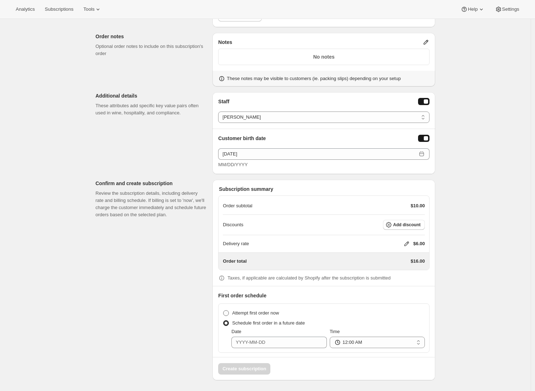
click at [242, 312] on span "Attempt first order now" at bounding box center [255, 312] width 47 height 5
click at [223, 311] on input "Attempt first order now" at bounding box center [223, 310] width 0 height 0
radio input "true"
click at [244, 365] on span "Create subscription" at bounding box center [244, 368] width 44 height 7
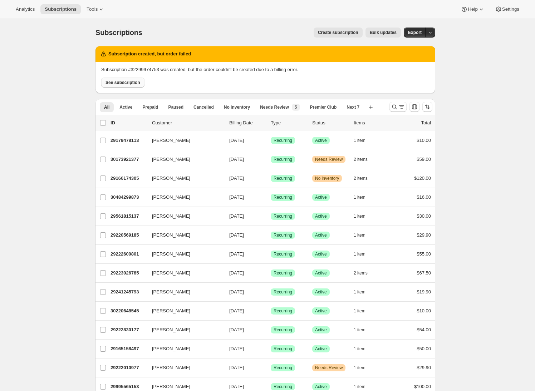
click at [139, 80] on span "See subscription" at bounding box center [122, 83] width 35 height 6
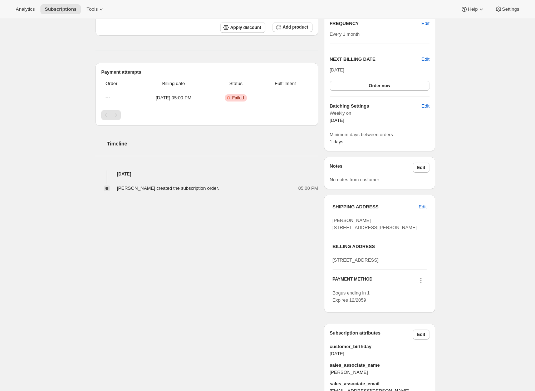
scroll to position [189, 0]
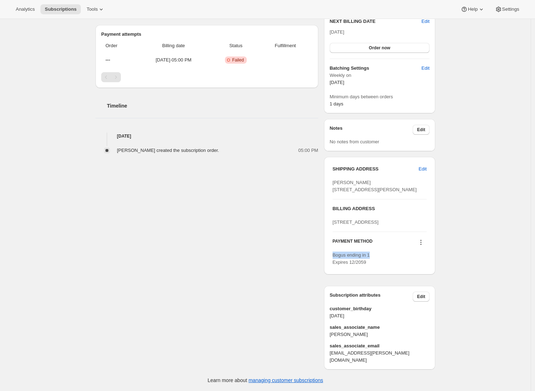
drag, startPoint x: 374, startPoint y: 261, endPoint x: 335, endPoint y: 261, distance: 39.0
click at [335, 261] on div "Bogus ending in 1 Expires 12/2059" at bounding box center [379, 259] width 94 height 14
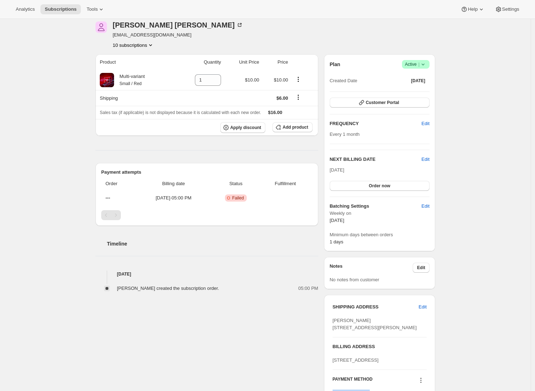
scroll to position [182, 0]
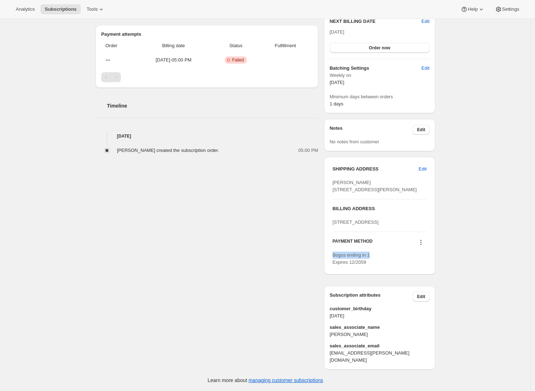
click at [422, 246] on icon at bounding box center [420, 242] width 7 height 7
click at [437, 291] on button "Select payment method" at bounding box center [421, 296] width 54 height 11
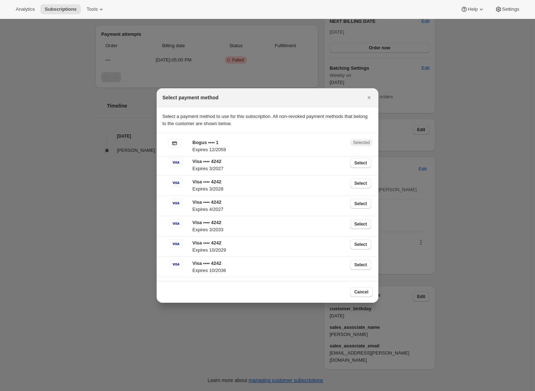
click at [354, 226] on span "Select" at bounding box center [360, 224] width 13 height 6
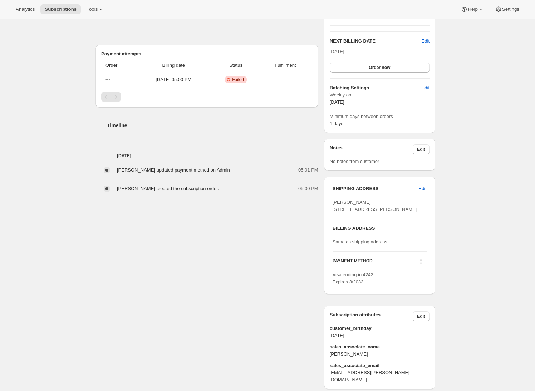
scroll to position [0, 0]
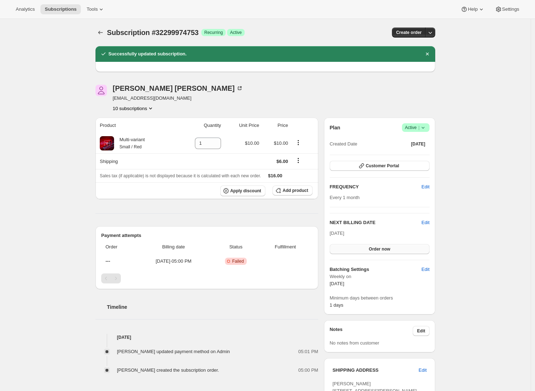
click at [396, 246] on button "Order now" at bounding box center [380, 249] width 100 height 10
click at [396, 248] on span "Click to confirm" at bounding box center [379, 249] width 33 height 6
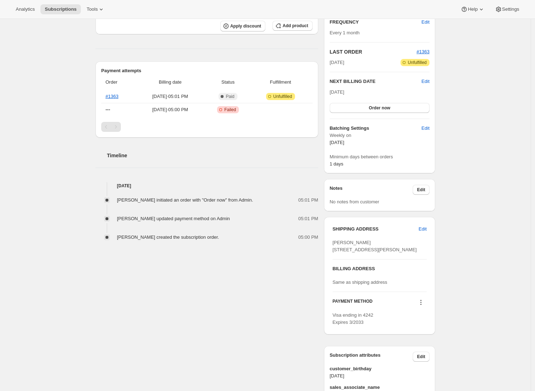
scroll to position [84, 0]
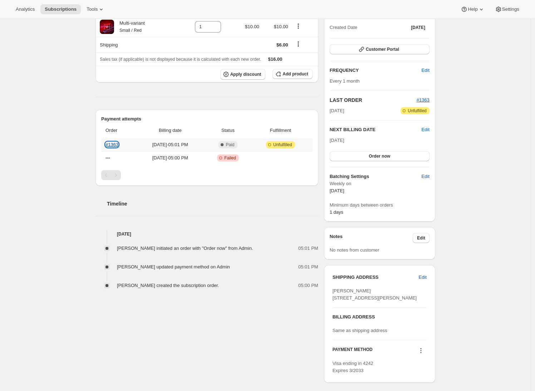
click at [116, 145] on link "#1363" at bounding box center [111, 144] width 13 height 5
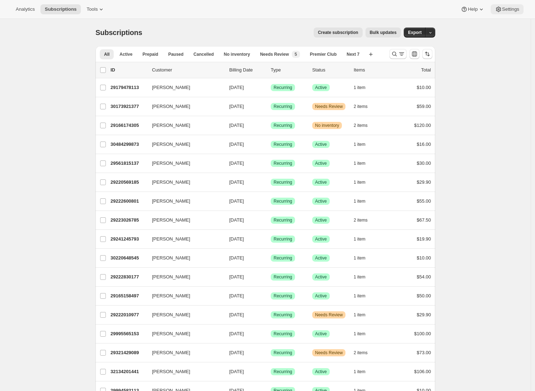
click at [505, 11] on span "Settings" at bounding box center [510, 9] width 17 height 6
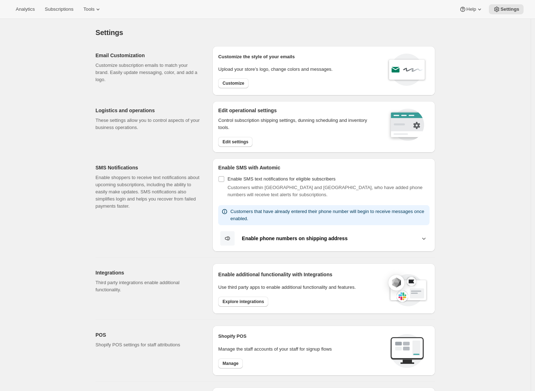
scroll to position [195, 0]
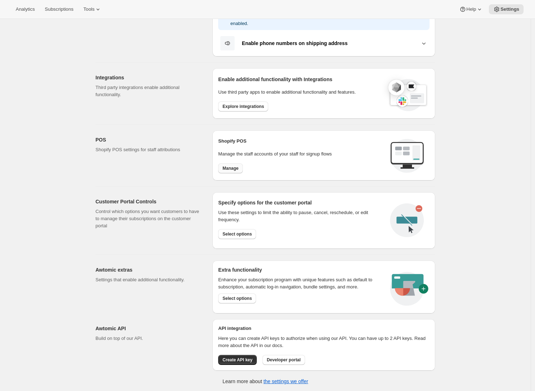
click at [241, 171] on button "Manage" at bounding box center [230, 168] width 25 height 10
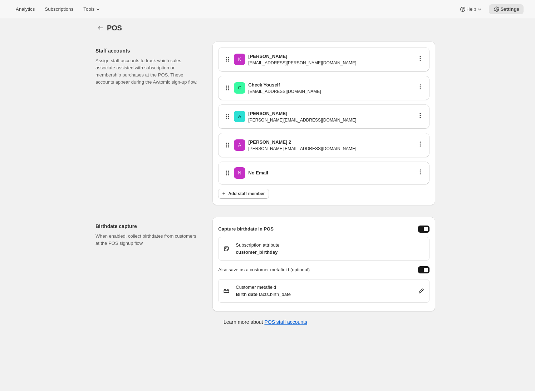
scroll to position [19, 0]
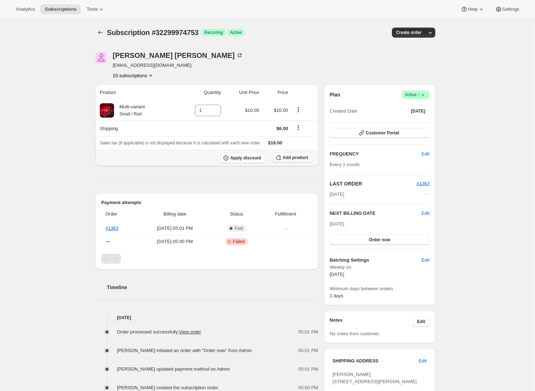
click at [297, 158] on span "Add product" at bounding box center [294, 158] width 25 height 6
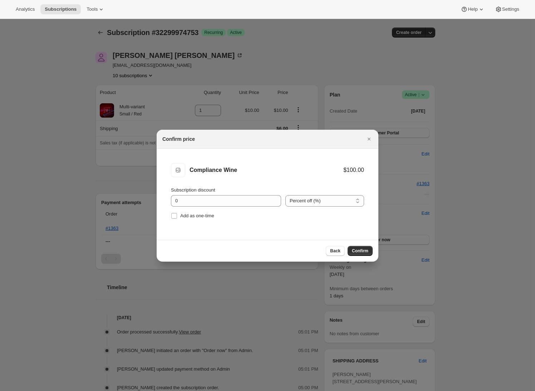
click at [355, 253] on span "Confirm" at bounding box center [360, 251] width 16 height 6
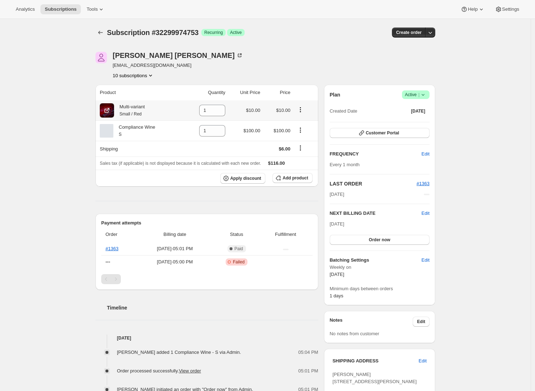
click at [303, 110] on icon "Product actions" at bounding box center [300, 109] width 7 height 7
click at [310, 85] on th at bounding box center [305, 93] width 26 height 16
click at [221, 112] on icon at bounding box center [219, 112] width 7 height 7
type input "0"
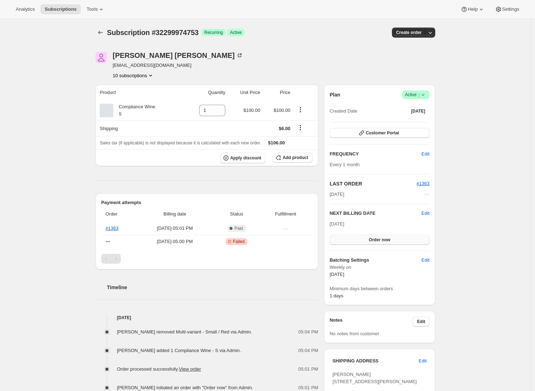
click at [389, 242] on span "Order now" at bounding box center [379, 240] width 21 height 6
click at [389, 242] on span "Click to confirm" at bounding box center [379, 240] width 33 height 6
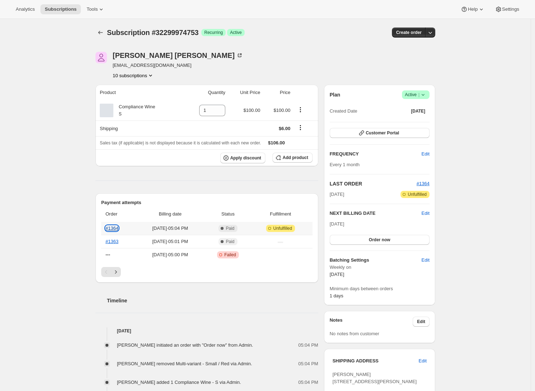
click at [115, 228] on link "#1364" at bounding box center [111, 228] width 13 height 5
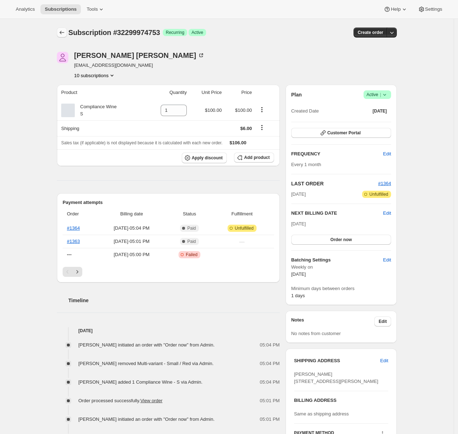
click at [63, 31] on icon "Subscriptions" at bounding box center [61, 32] width 7 height 7
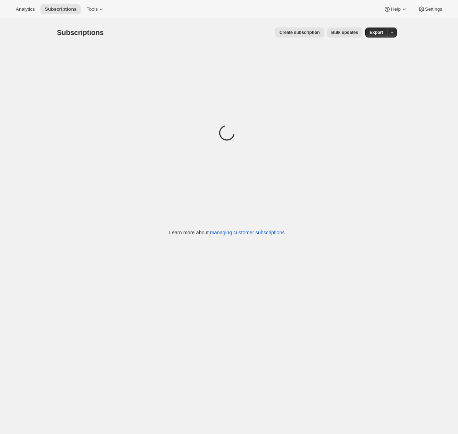
click at [315, 35] on button "Create subscription" at bounding box center [299, 33] width 49 height 10
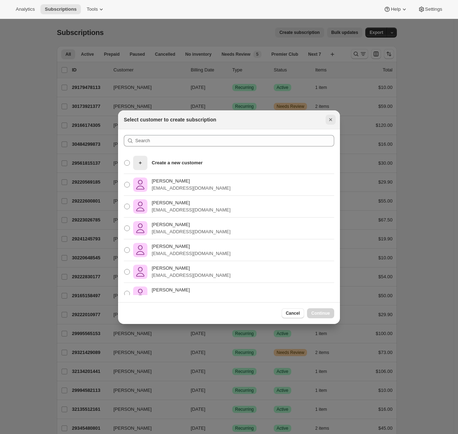
click at [333, 117] on icon "Close" at bounding box center [330, 119] width 7 height 7
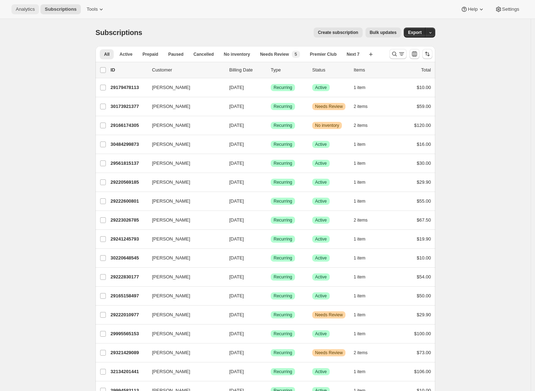
click at [30, 9] on span "Analytics" at bounding box center [25, 9] width 19 height 6
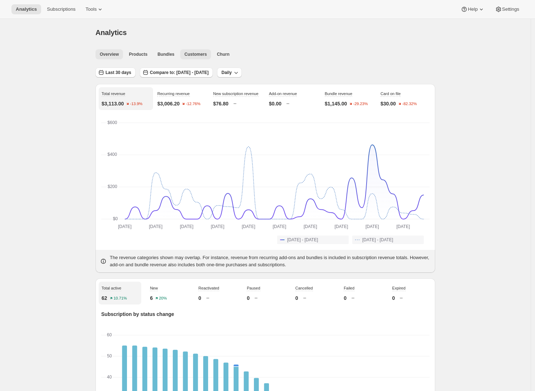
click at [198, 55] on span "Customers" at bounding box center [195, 54] width 23 height 6
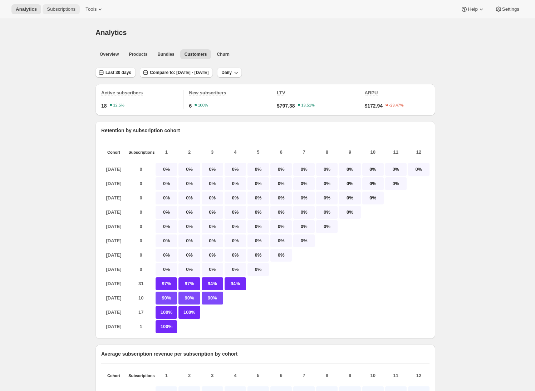
click at [61, 11] on span "Subscriptions" at bounding box center [61, 9] width 29 height 6
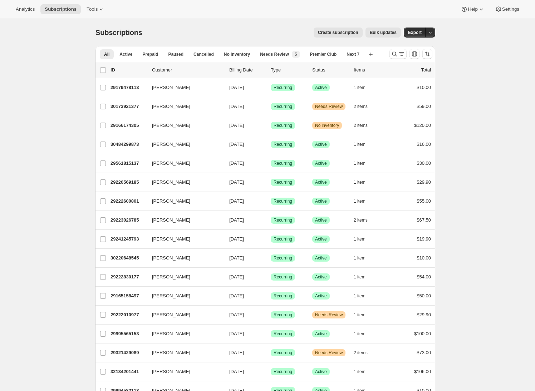
click at [434, 34] on button "button" at bounding box center [430, 33] width 10 height 10
click at [409, 61] on span "Timeline events" at bounding box center [392, 59] width 33 height 5
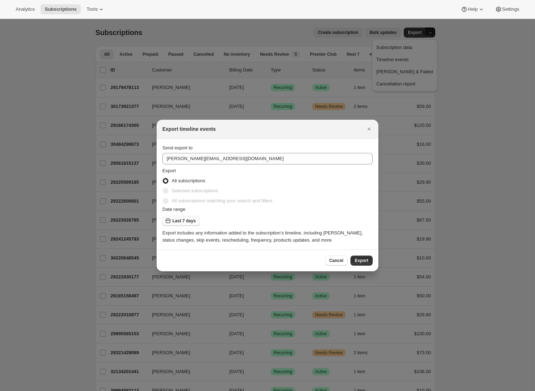
click at [178, 224] on button "Last 7 days" at bounding box center [181, 221] width 38 height 10
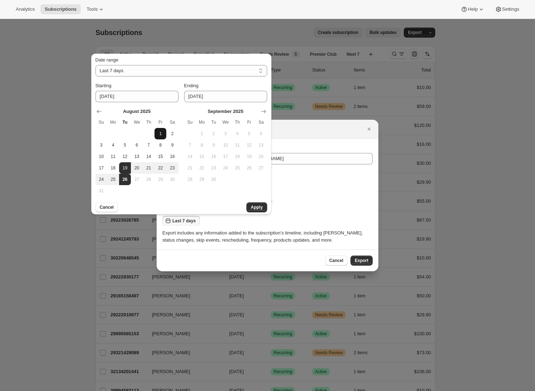
click at [160, 134] on span "1" at bounding box center [160, 134] width 6 height 6
type input "[DATE]"
select select "CUSTOM"
click at [125, 178] on span "26" at bounding box center [125, 180] width 6 height 6
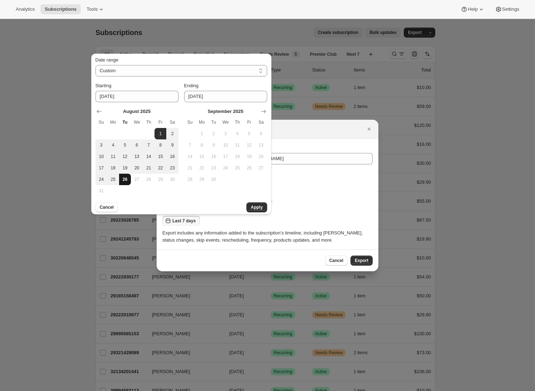
type input "[DATE]"
click at [288, 133] on div "Export timeline events" at bounding box center [268, 129] width 222 height 19
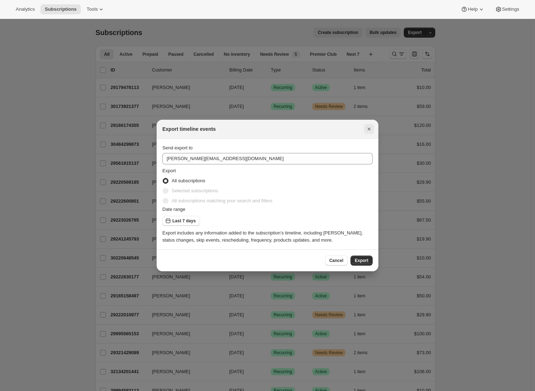
click at [372, 128] on icon "Close" at bounding box center [368, 128] width 7 height 7
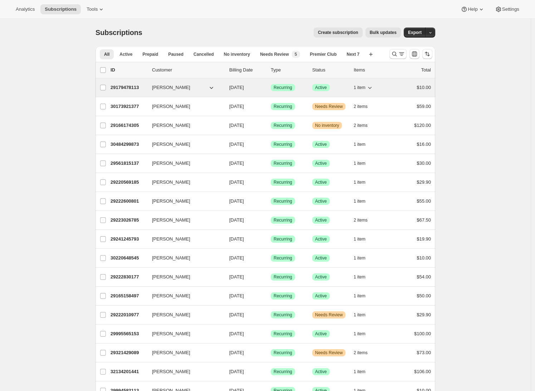
click at [128, 88] on p "29179478113" at bounding box center [128, 87] width 36 height 7
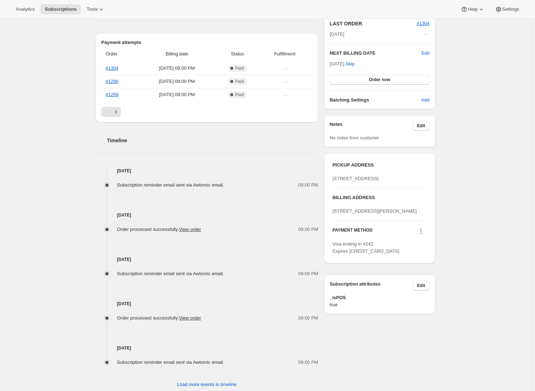
scroll to position [179, 0]
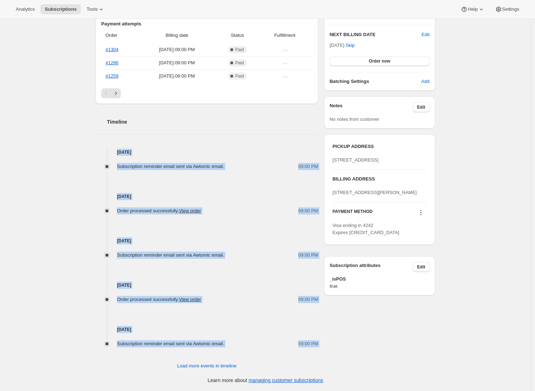
drag, startPoint x: 113, startPoint y: 150, endPoint x: 248, endPoint y: 348, distance: 239.2
click at [248, 348] on div "Timeline [DATE] Subscription reminder email sent via Awtomic email. 09:00 PM [D…" at bounding box center [206, 237] width 223 height 266
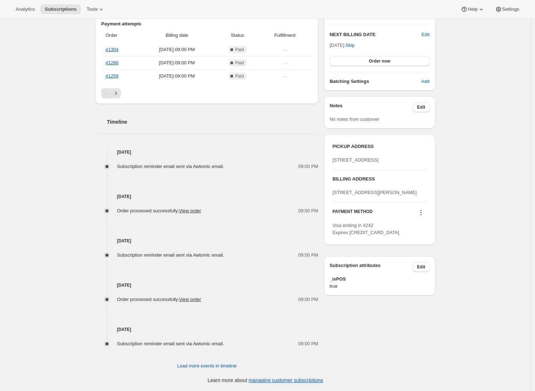
click at [86, 274] on div "Subscription #29179478113. This page is ready Subscription #29179478113 Success…" at bounding box center [265, 115] width 530 height 551
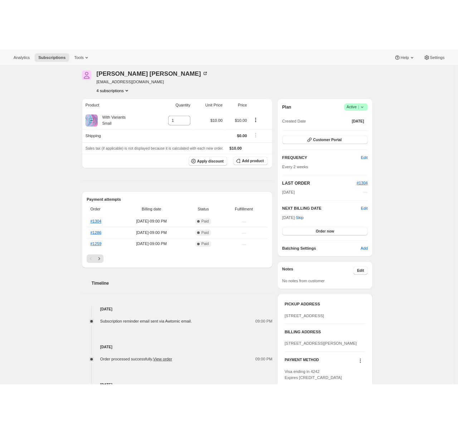
scroll to position [0, 0]
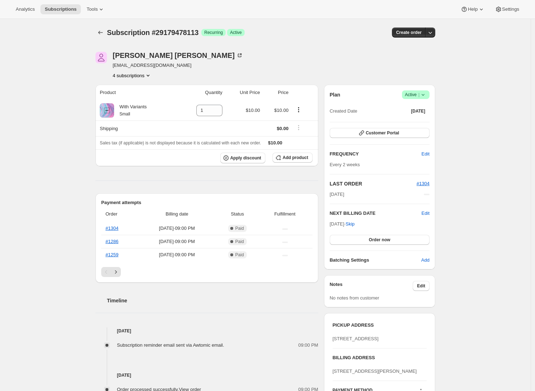
click at [86, 176] on div "Subscription #29179478113. This page is ready Subscription #29179478113 Success…" at bounding box center [265, 294] width 530 height 551
click at [60, 7] on span "Subscriptions" at bounding box center [61, 9] width 32 height 6
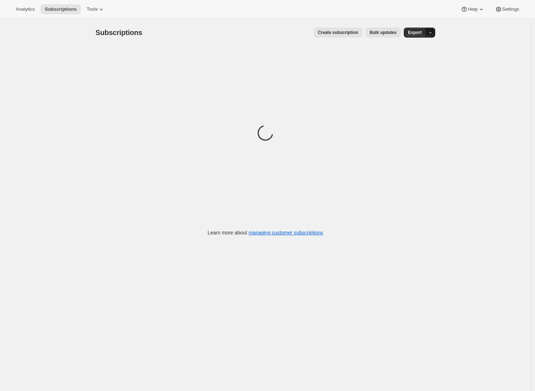
click at [434, 34] on button "button" at bounding box center [430, 33] width 10 height 10
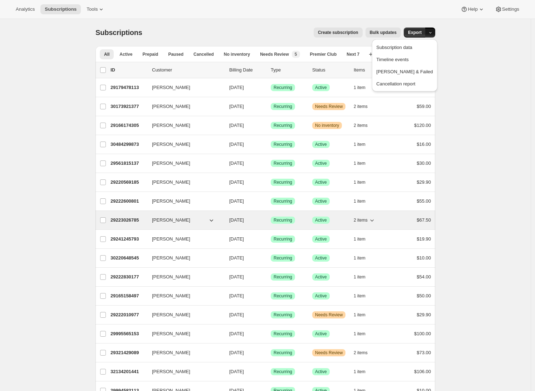
click at [134, 220] on p "29223026785" at bounding box center [128, 220] width 36 height 7
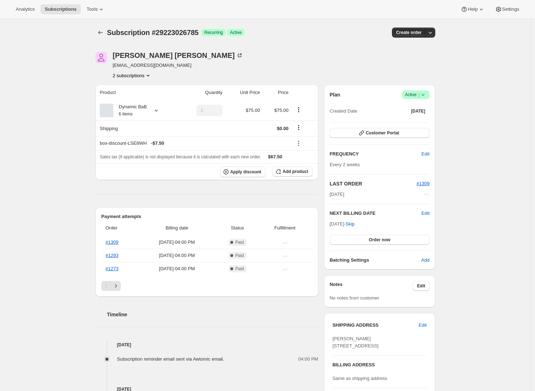
click at [40, 222] on div "Subscription #29223026785. This page is ready Subscription #29223026785 Success…" at bounding box center [265, 301] width 530 height 565
click at [60, 180] on div "Subscription #29223026785. This page is ready Subscription #29223026785 Success…" at bounding box center [265, 301] width 530 height 565
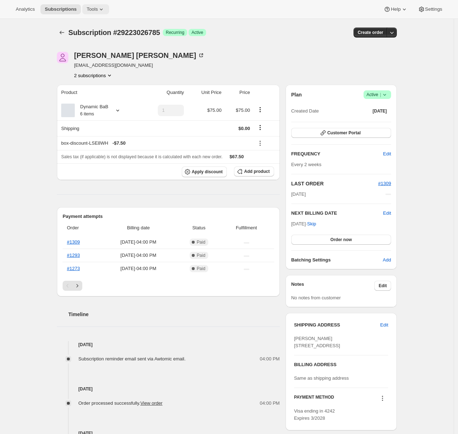
click at [103, 10] on icon at bounding box center [101, 9] width 7 height 7
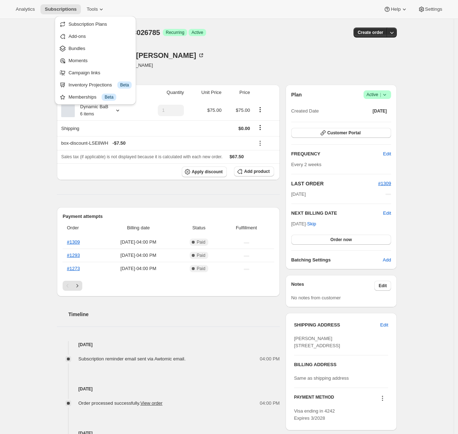
click at [18, 133] on div "Subscription #29223026785. This page is ready Subscription #29223026785 Success…" at bounding box center [226, 301] width 453 height 565
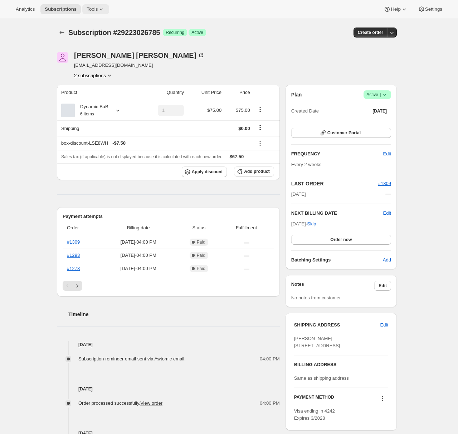
click at [105, 10] on icon at bounding box center [101, 9] width 7 height 7
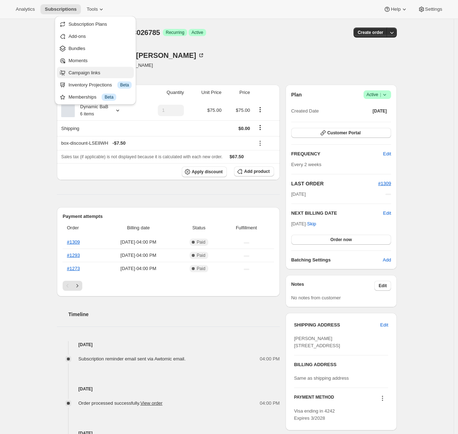
click at [91, 75] on span "Campaign links" at bounding box center [84, 72] width 32 height 5
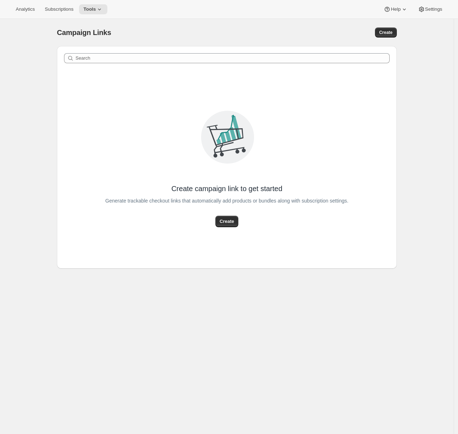
click at [297, 34] on div "Create" at bounding box center [321, 33] width 151 height 10
click at [226, 217] on button "Create" at bounding box center [226, 221] width 23 height 11
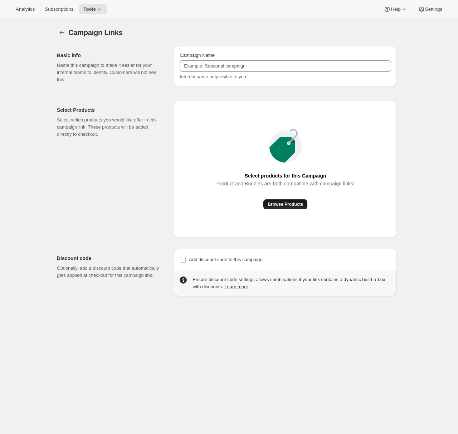
click at [273, 206] on span "Browse Products" at bounding box center [284, 205] width 35 height 6
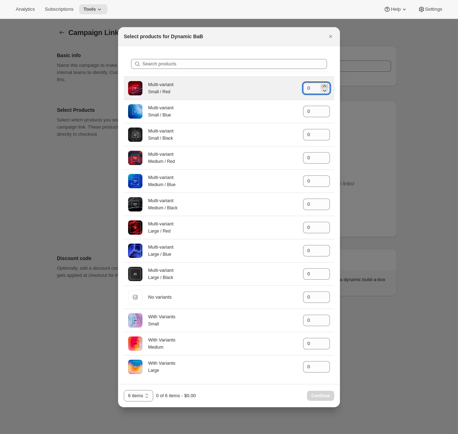
click at [325, 83] on icon ":r19a:" at bounding box center [324, 86] width 7 height 7
click at [325, 85] on icon ":r19a:" at bounding box center [323, 86] width 3 height 2
type input "3"
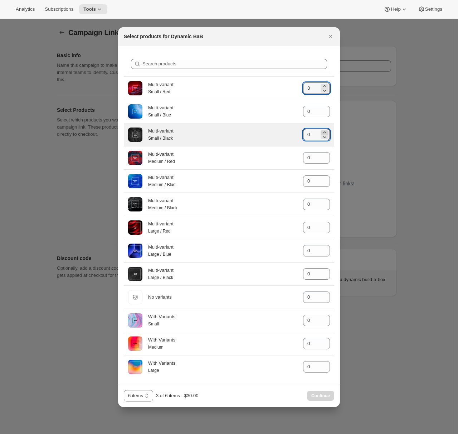
click at [322, 130] on icon ":r19a:" at bounding box center [324, 132] width 7 height 7
type input "3"
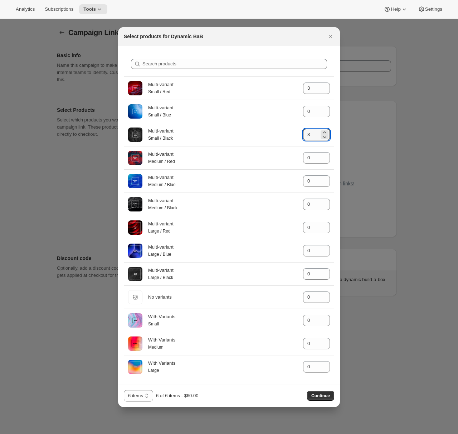
click at [319, 391] on span "Continue" at bounding box center [320, 396] width 19 height 6
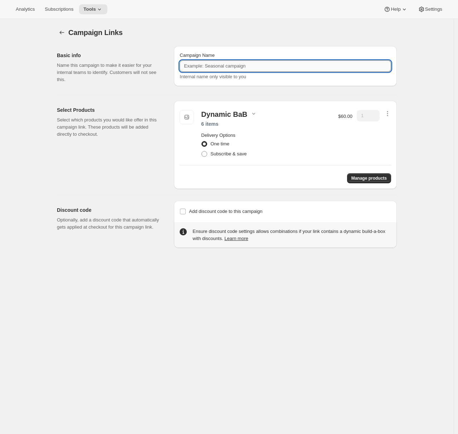
click at [263, 68] on input "Campaign Name" at bounding box center [284, 65] width 211 height 11
type input "rtgdhg"
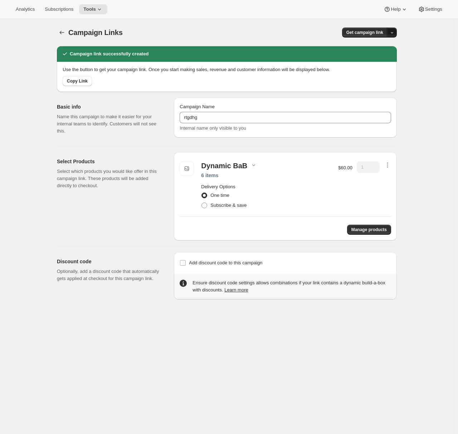
click at [394, 30] on span "button" at bounding box center [391, 32] width 5 height 5
click at [389, 45] on span "Copy Link" at bounding box center [384, 47] width 21 height 5
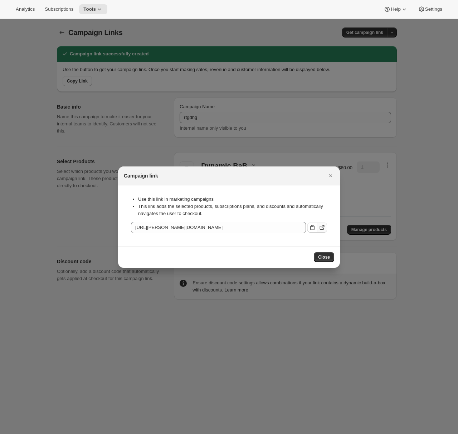
click at [323, 227] on icon ":r1a6:" at bounding box center [321, 227] width 7 height 7
click at [332, 176] on icon "Close" at bounding box center [330, 175] width 7 height 7
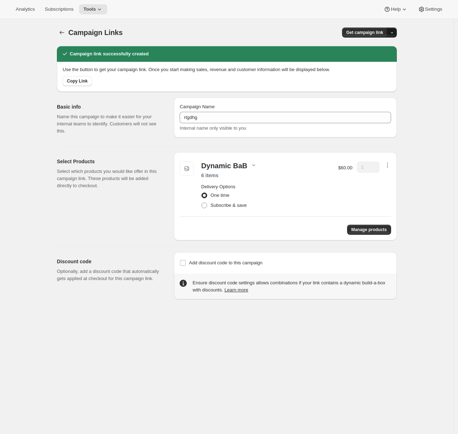
click at [394, 32] on icon "button" at bounding box center [391, 32] width 5 height 5
click at [389, 57] on span "QR Code" at bounding box center [383, 59] width 19 height 5
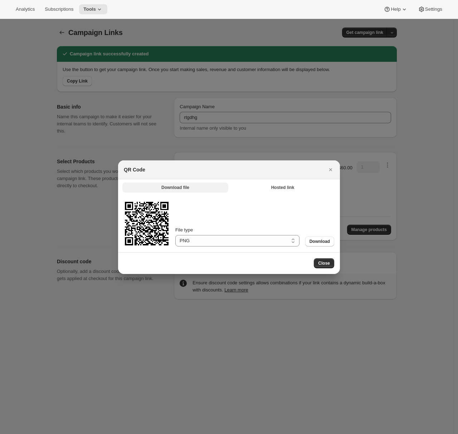
click at [293, 183] on button "Hosted link" at bounding box center [282, 188] width 106 height 10
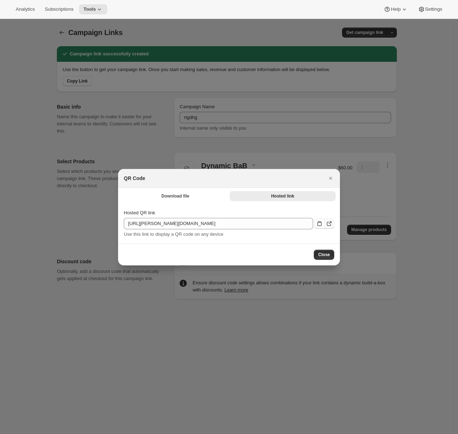
click at [327, 225] on icon ":r1a8:" at bounding box center [328, 223] width 7 height 7
click at [192, 193] on button "Download file" at bounding box center [175, 196] width 106 height 10
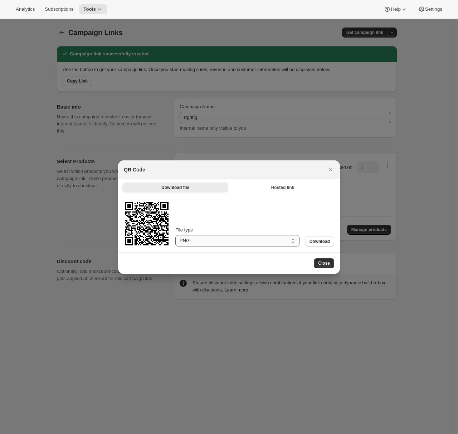
click at [243, 245] on select "PNG SVG" at bounding box center [237, 240] width 124 height 11
select select "svg"
click at [175, 235] on select "PNG SVG" at bounding box center [237, 240] width 124 height 11
click at [326, 170] on button "Close" at bounding box center [330, 170] width 10 height 10
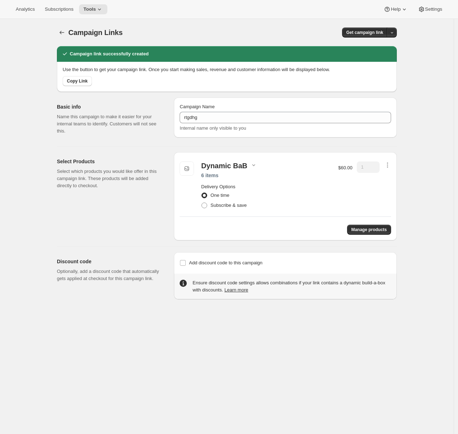
click at [29, 187] on div "Campaign Links. This page is ready Campaign Links Get campaign link Campaign li…" at bounding box center [226, 236] width 453 height 434
click at [29, 212] on div "Campaign Links. This page is ready Campaign Links Get campaign link Campaign li…" at bounding box center [226, 236] width 453 height 434
